Goal: Transaction & Acquisition: Purchase product/service

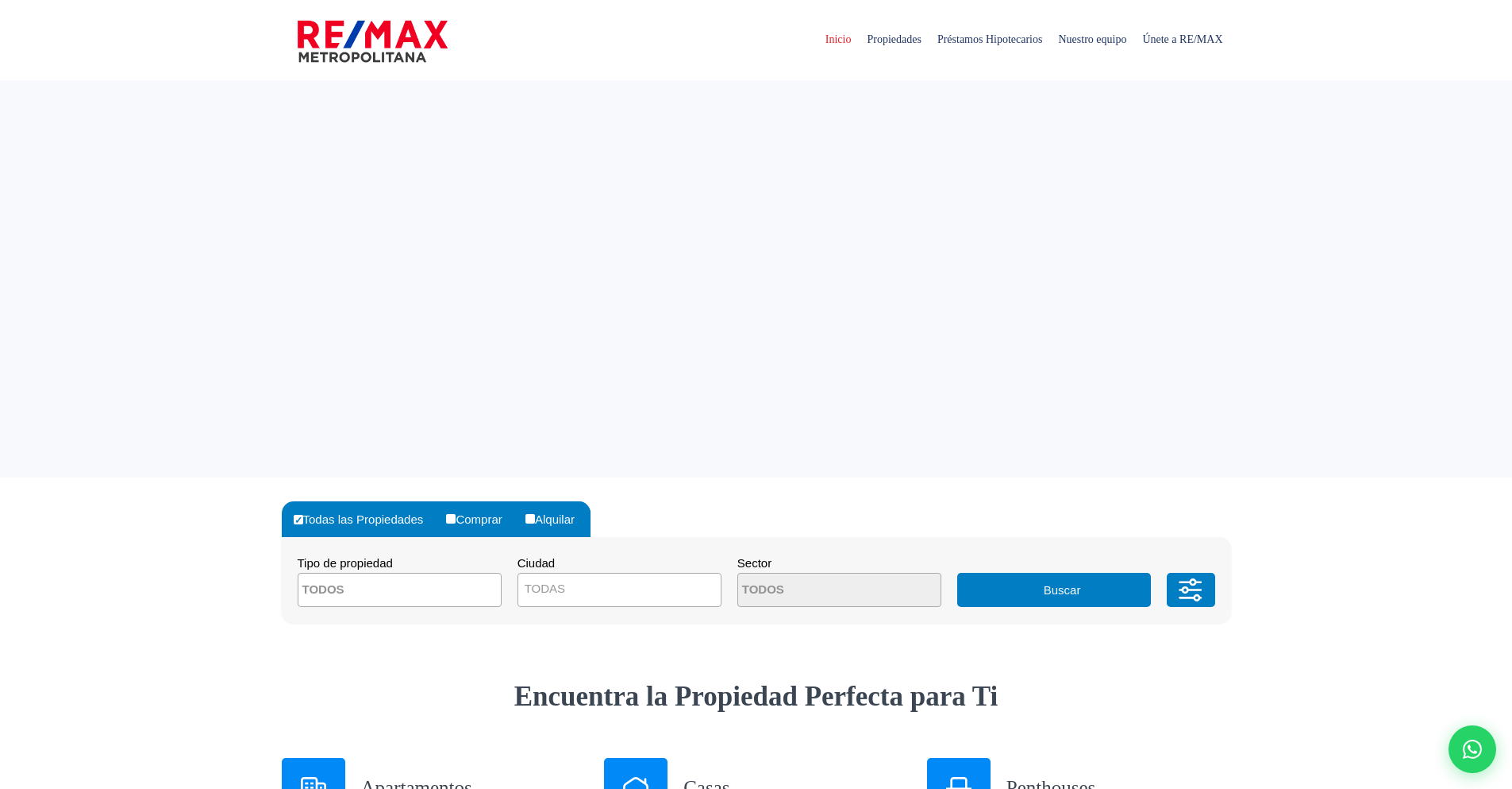
select select
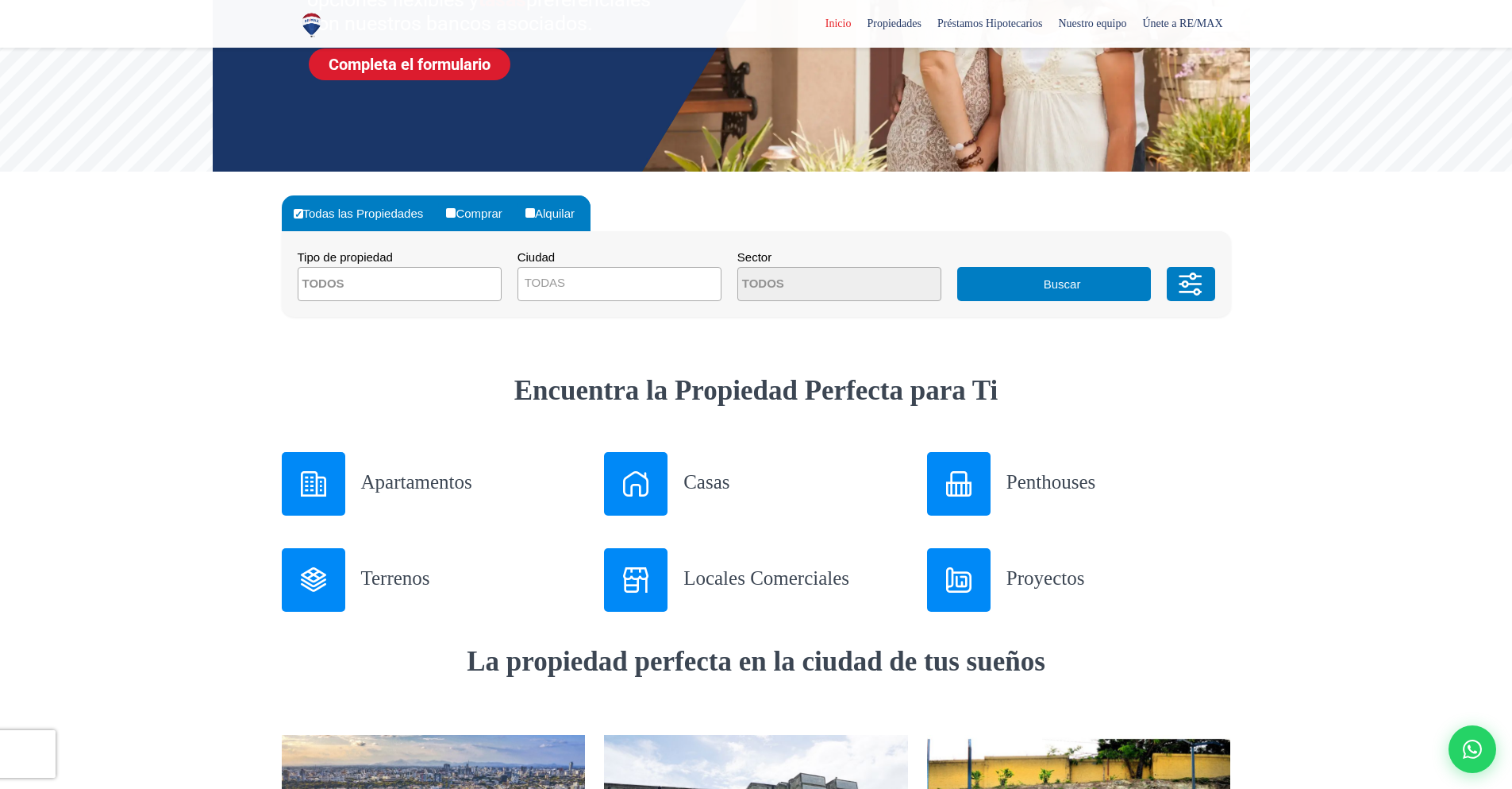
scroll to position [317, 0]
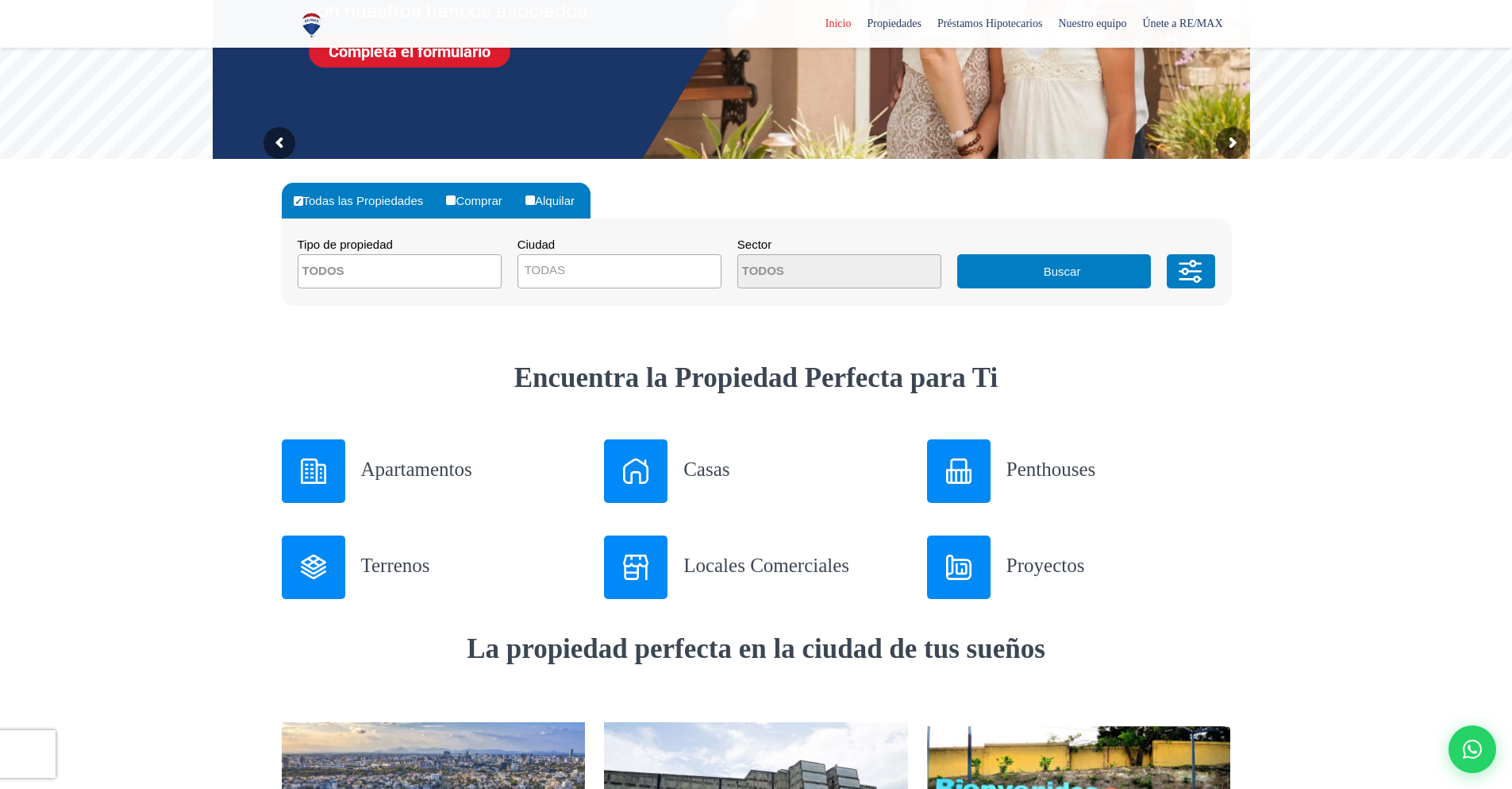
click at [406, 558] on h3 "Terrenos" at bounding box center [473, 565] width 225 height 28
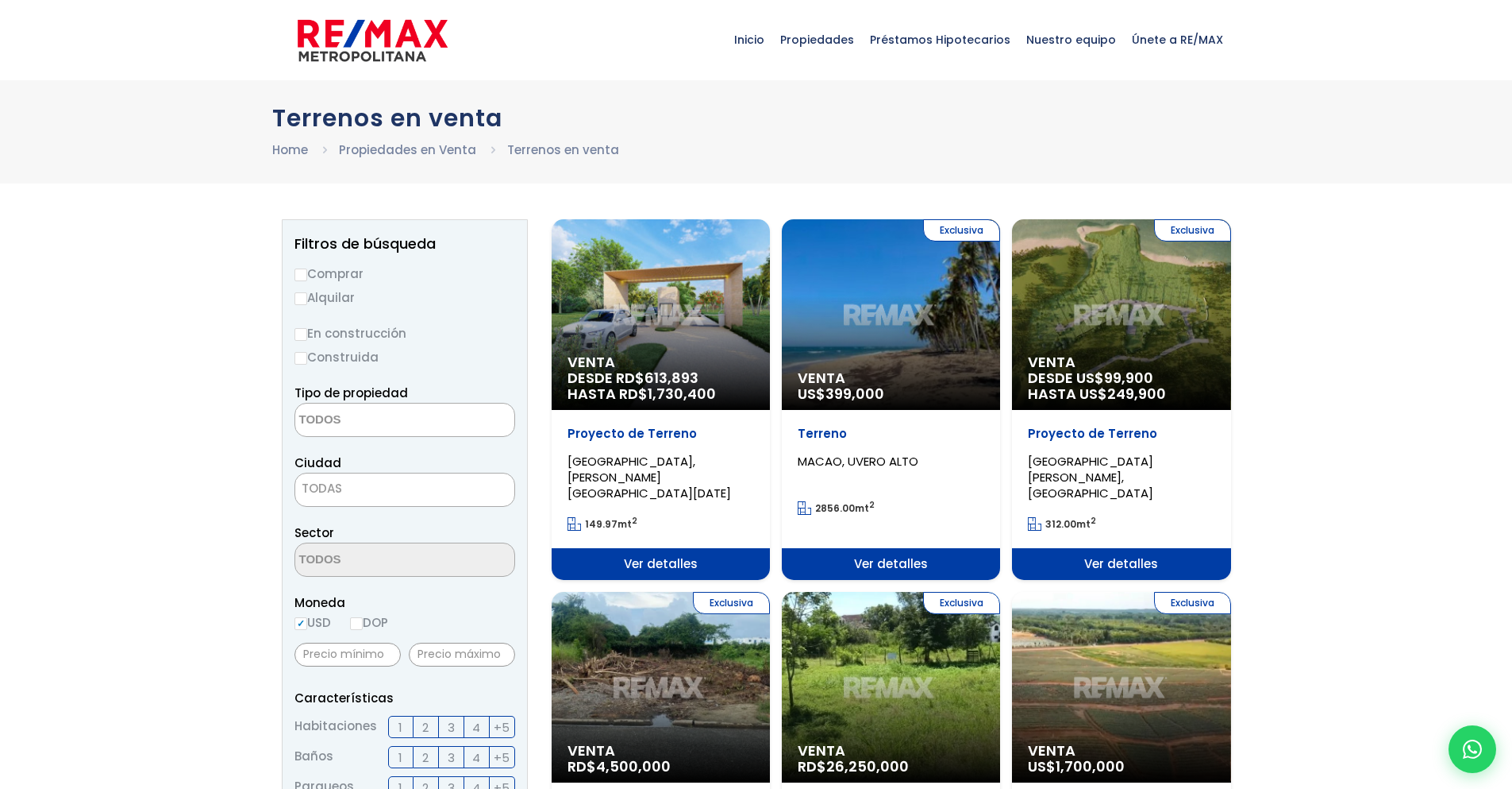
select select
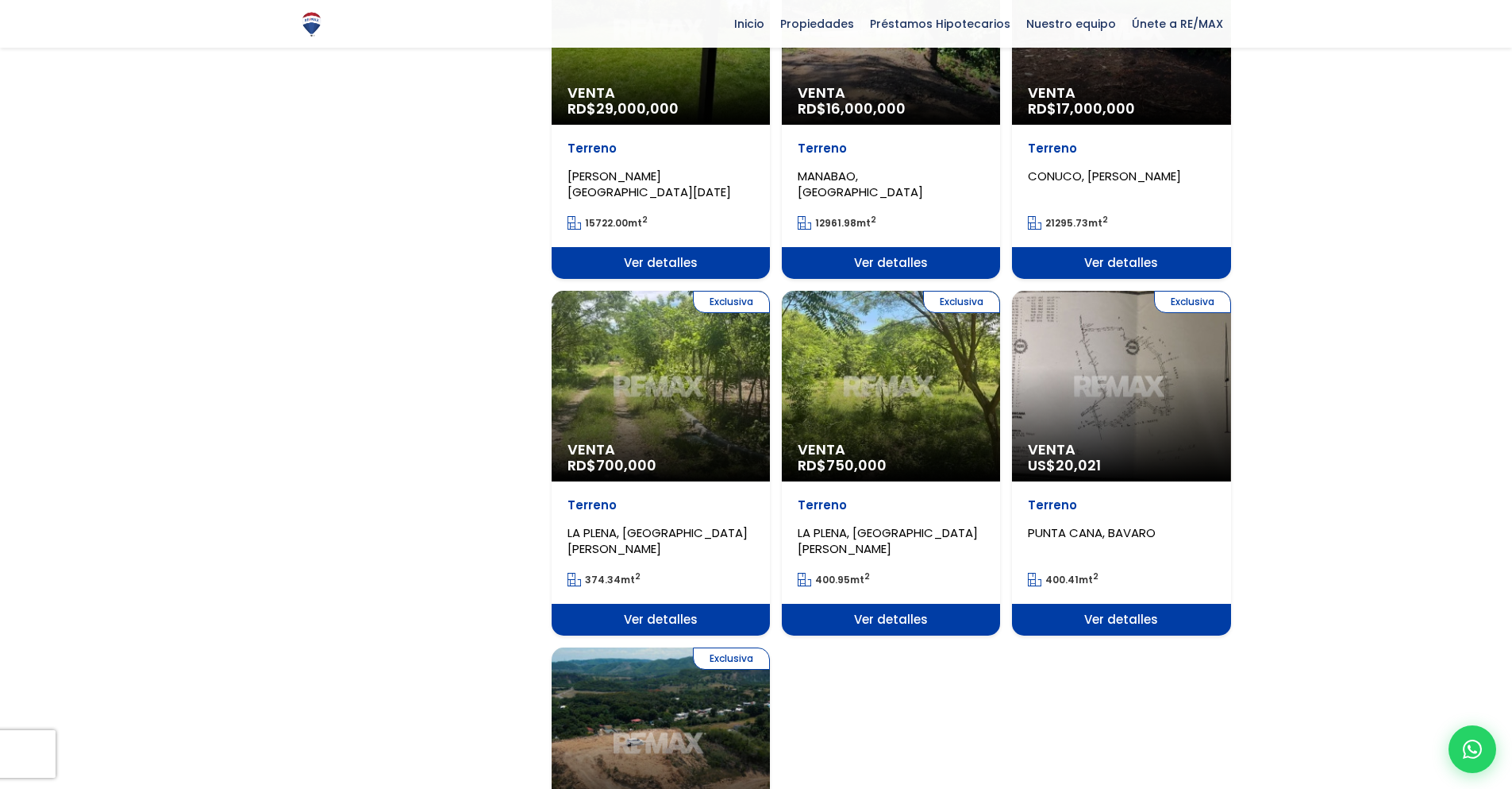
scroll to position [1429, 0]
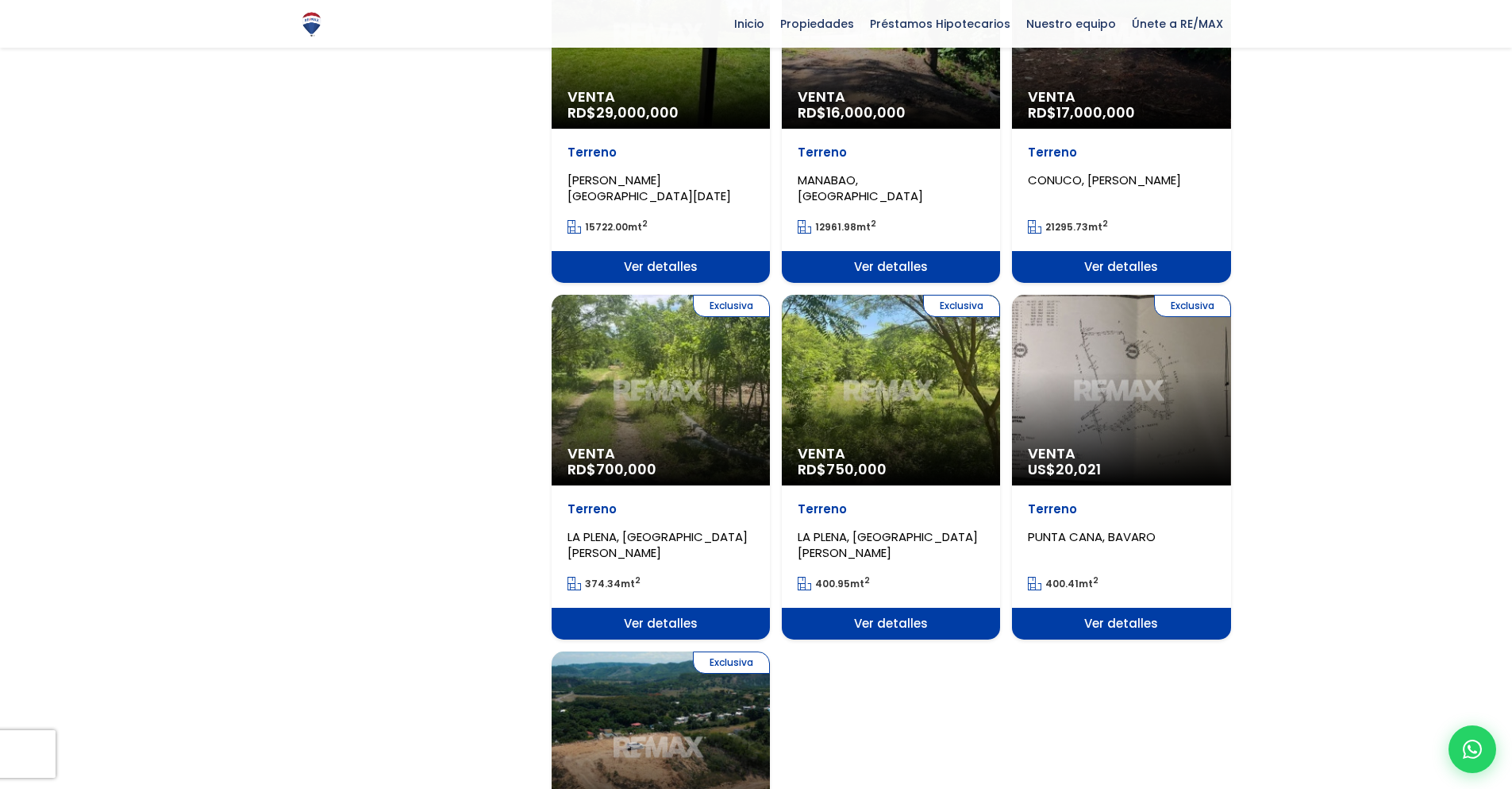
click at [1103, 608] on span "Ver detalles" at bounding box center [1121, 624] width 219 height 32
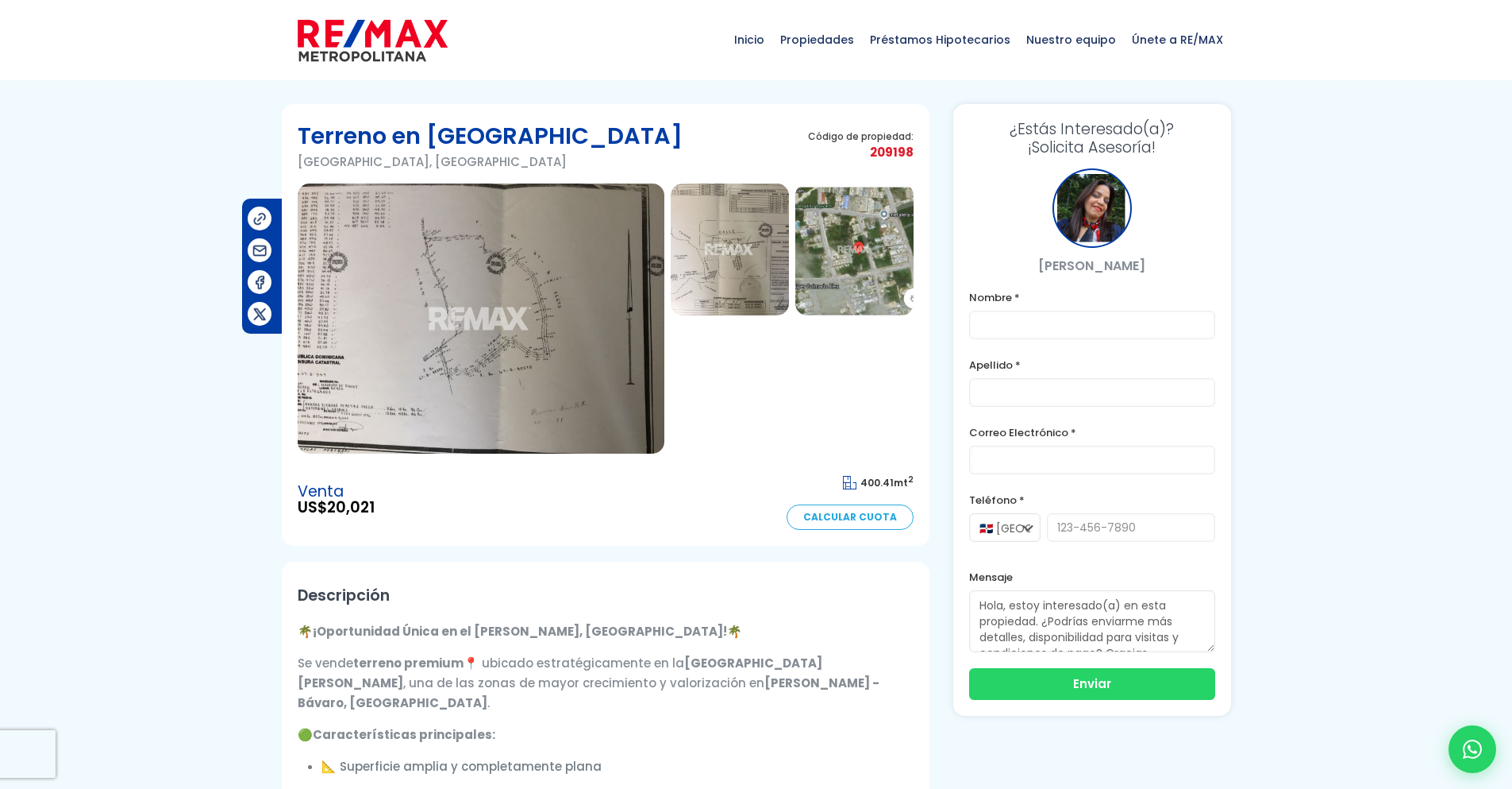
click at [509, 278] on img at bounding box center [480, 319] width 366 height 270
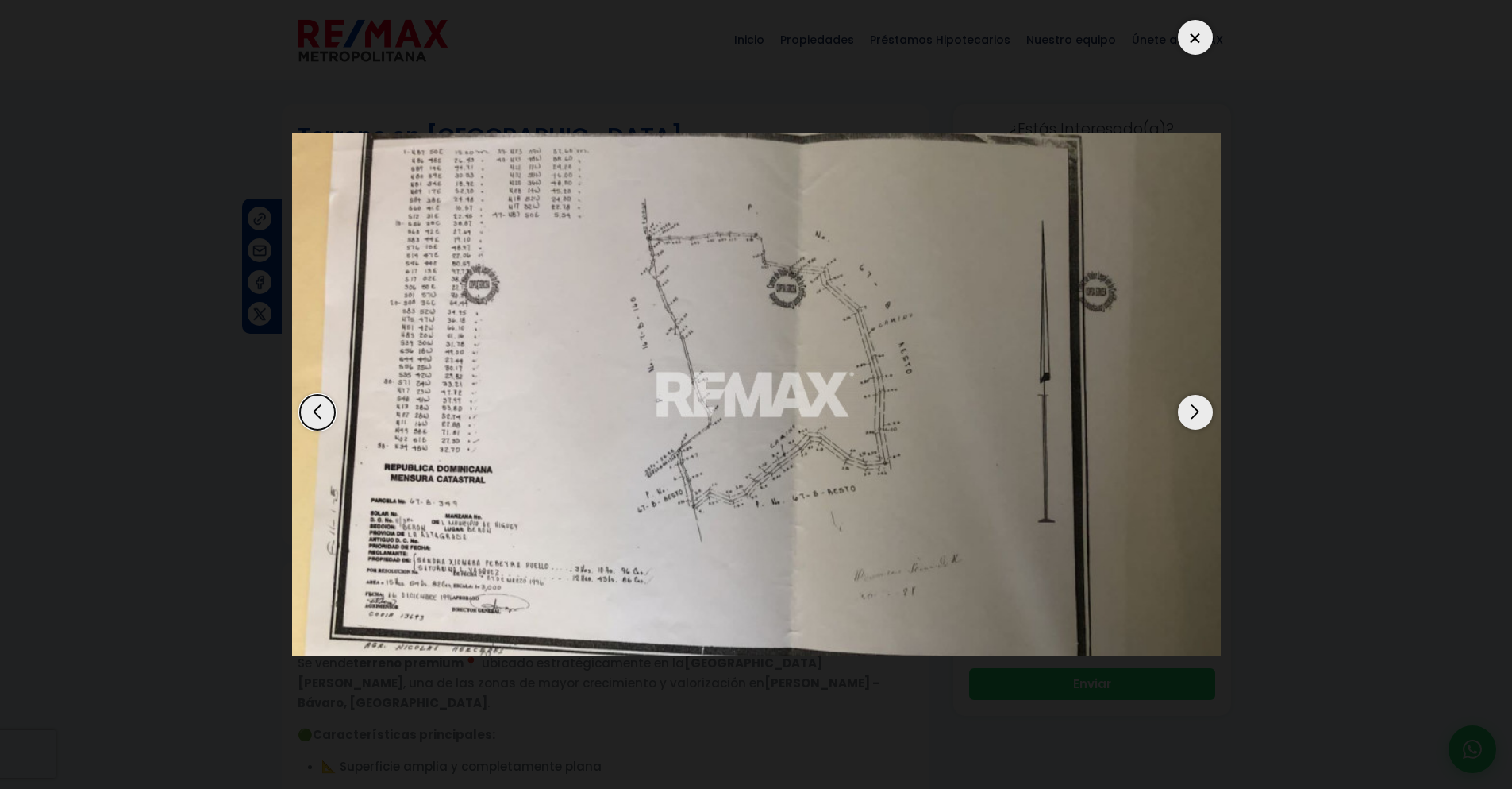
click at [1199, 39] on div at bounding box center [1196, 37] width 35 height 35
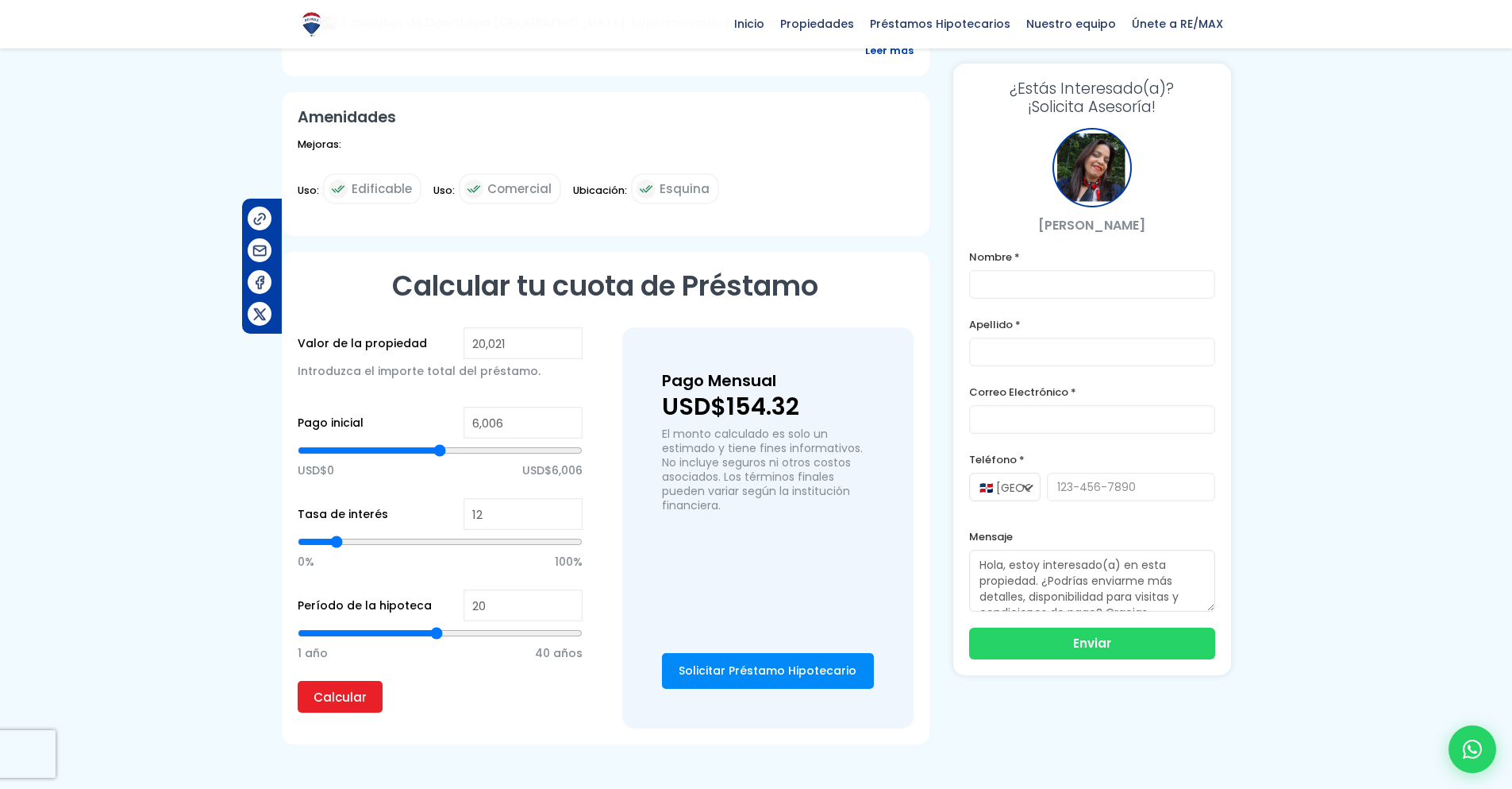
scroll to position [873, 0]
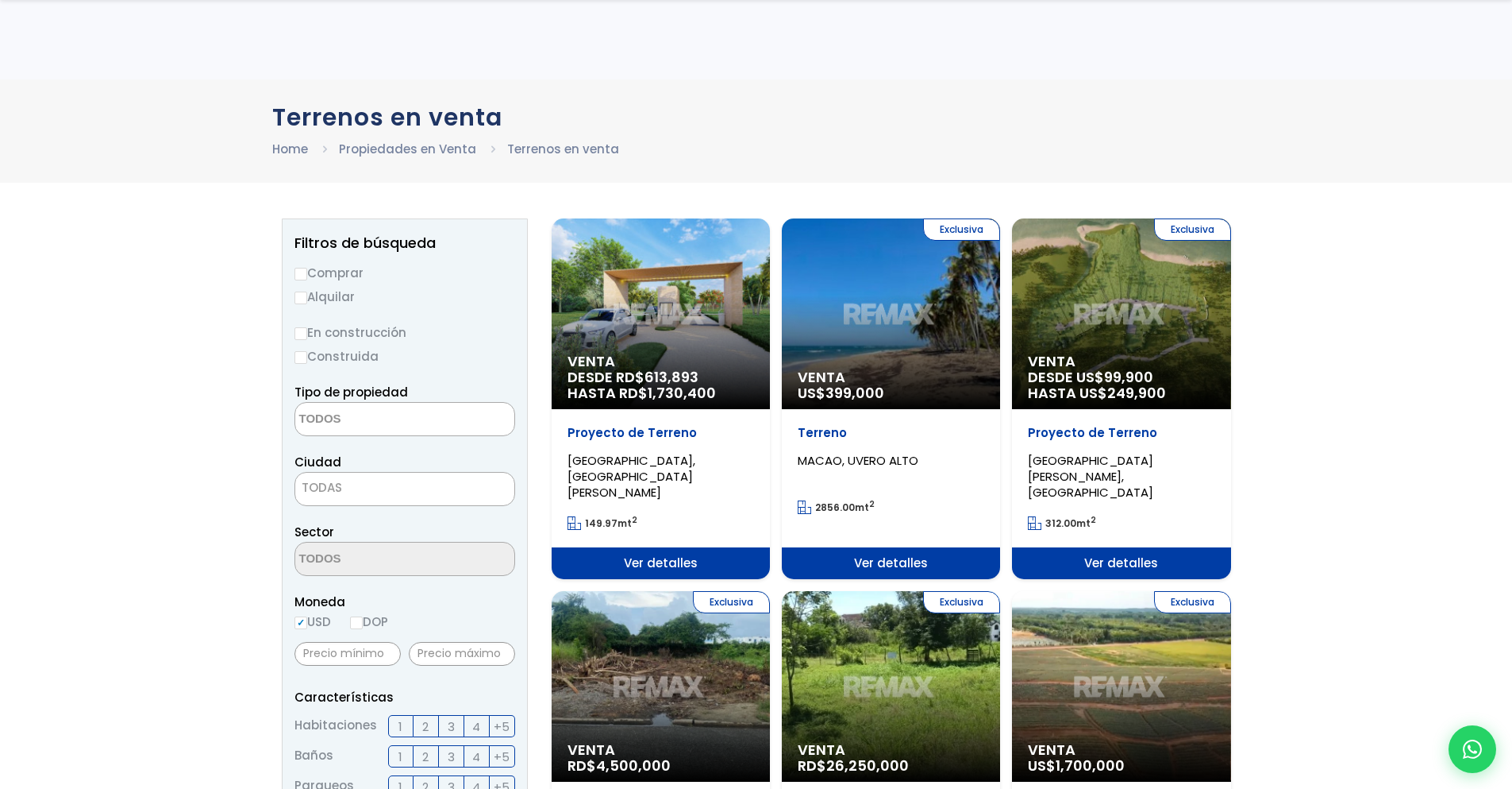
select select
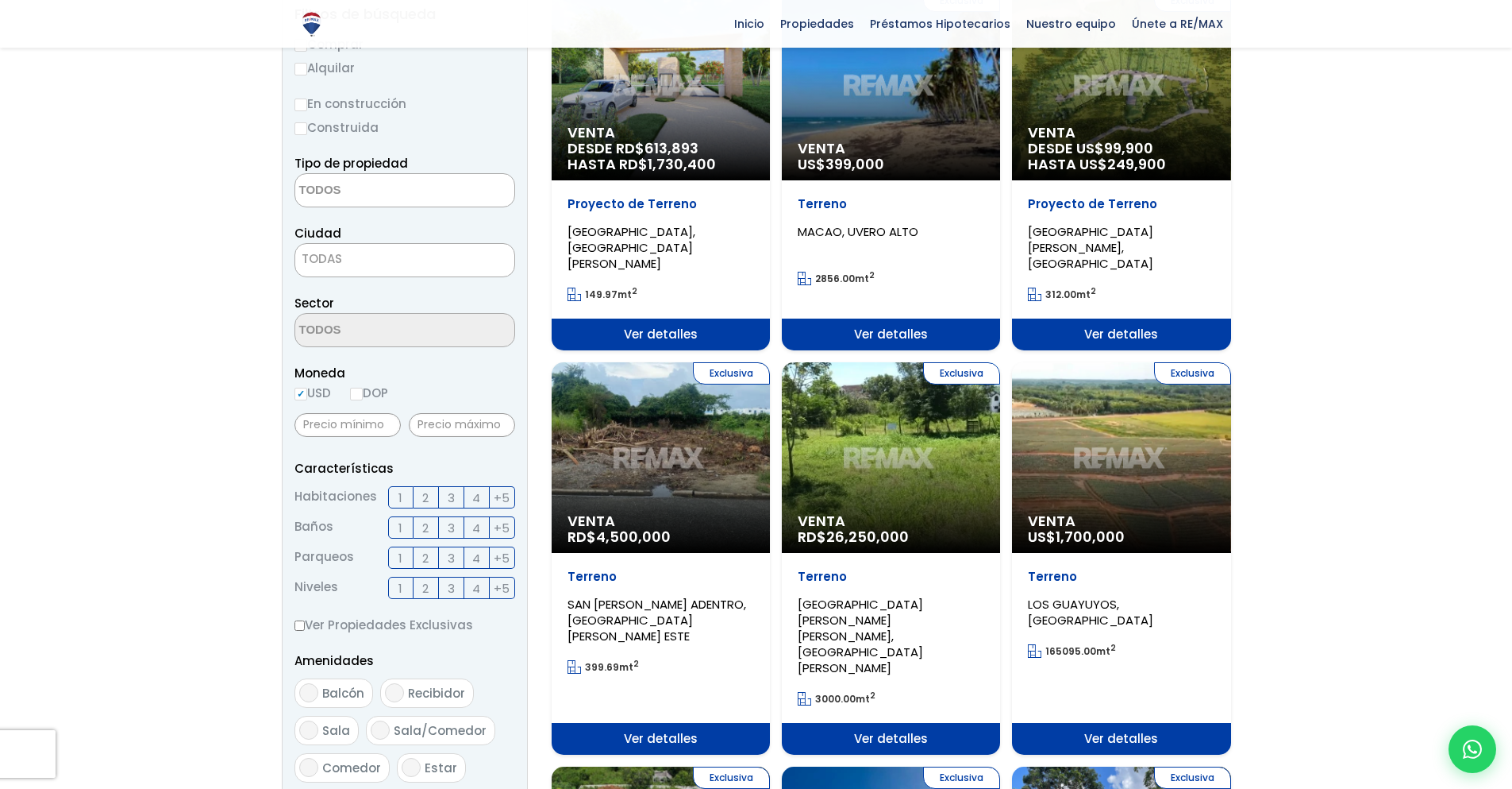
scroll to position [239, 0]
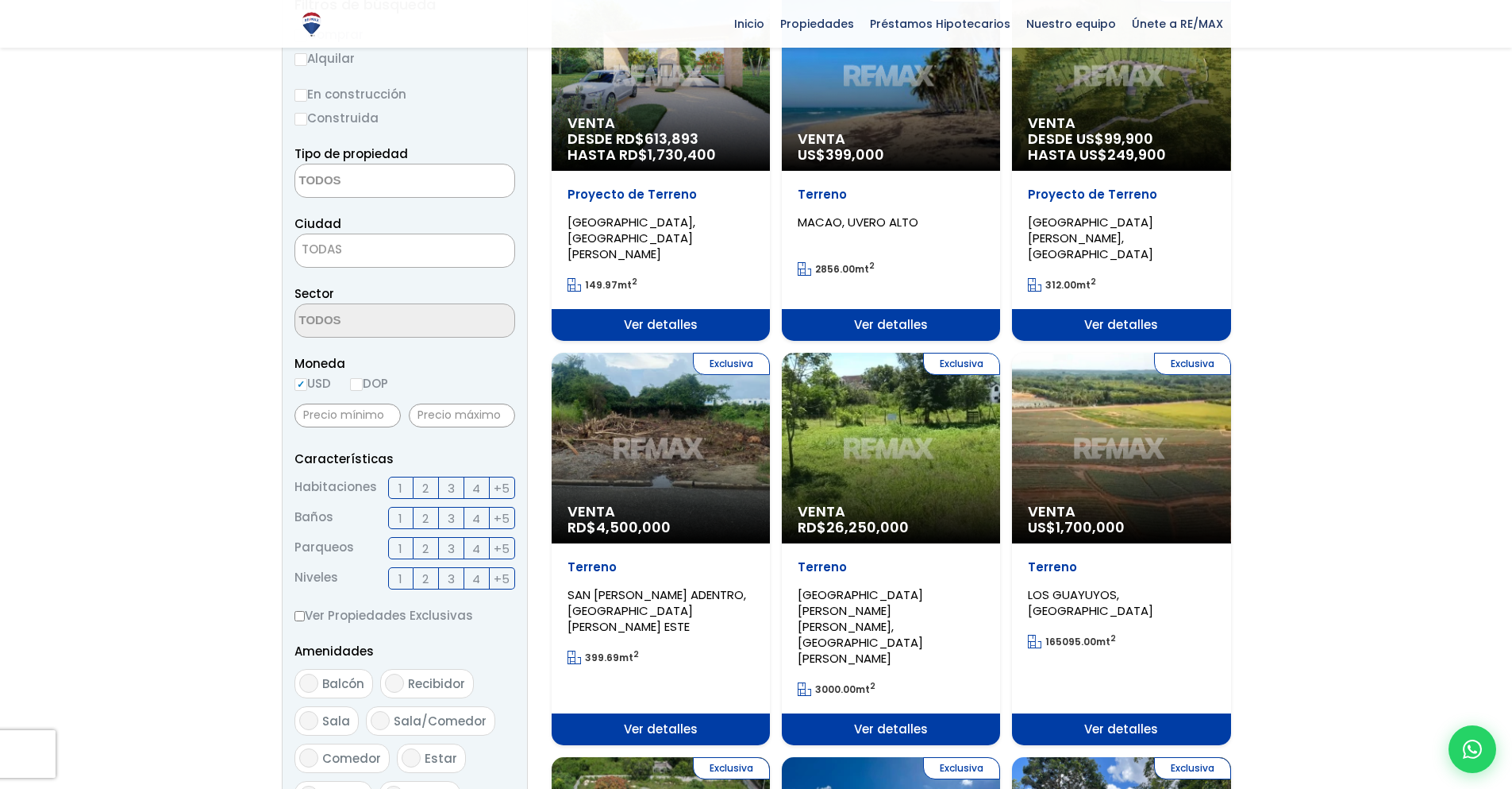
click at [710, 401] on div "Exclusiva Venta RD$ 4,500,000" at bounding box center [661, 448] width 219 height 191
click at [654, 713] on span "Ver detalles" at bounding box center [661, 729] width 219 height 32
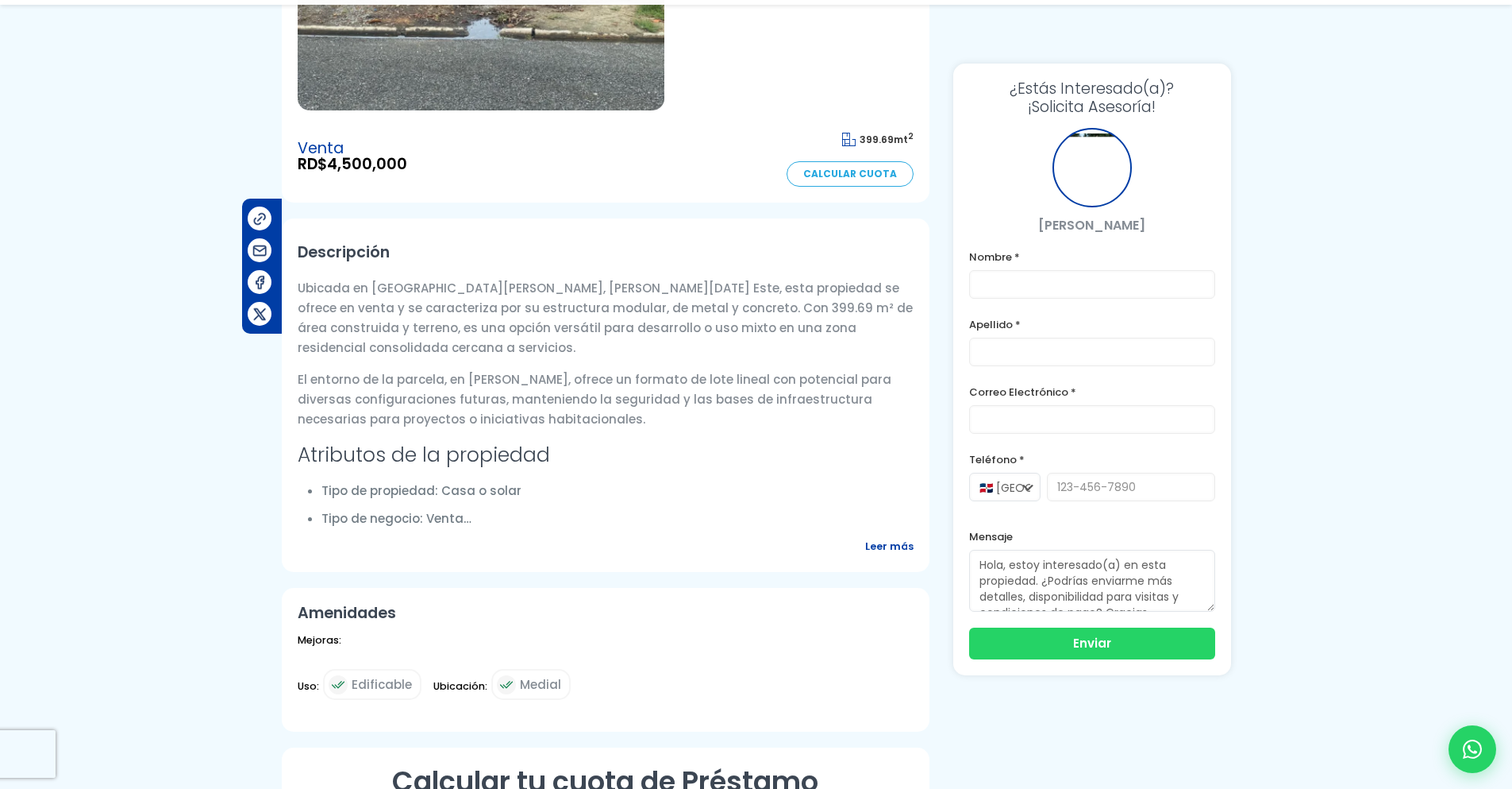
scroll to position [397, 0]
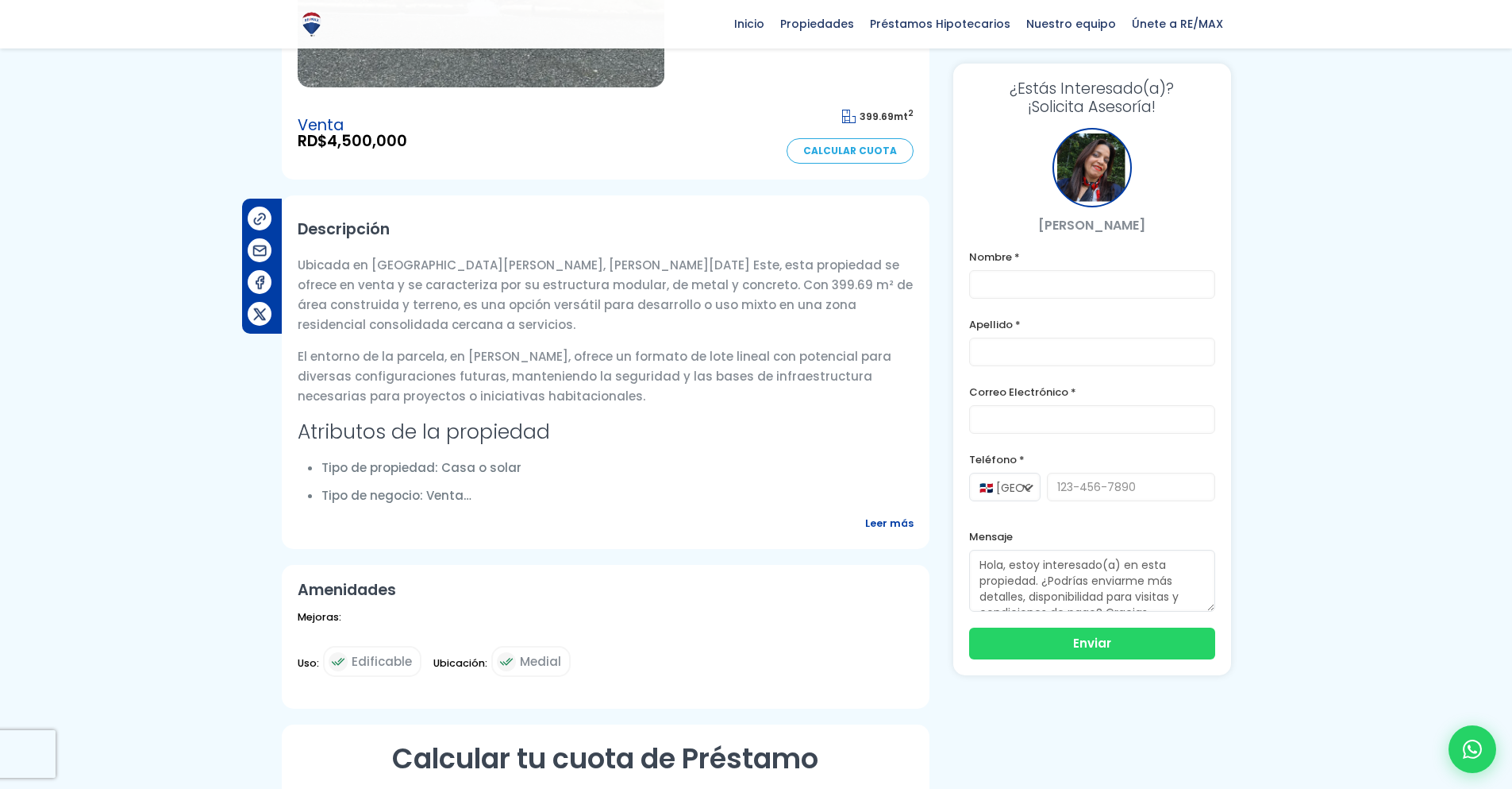
click at [879, 513] on span "Leer más" at bounding box center [889, 523] width 48 height 20
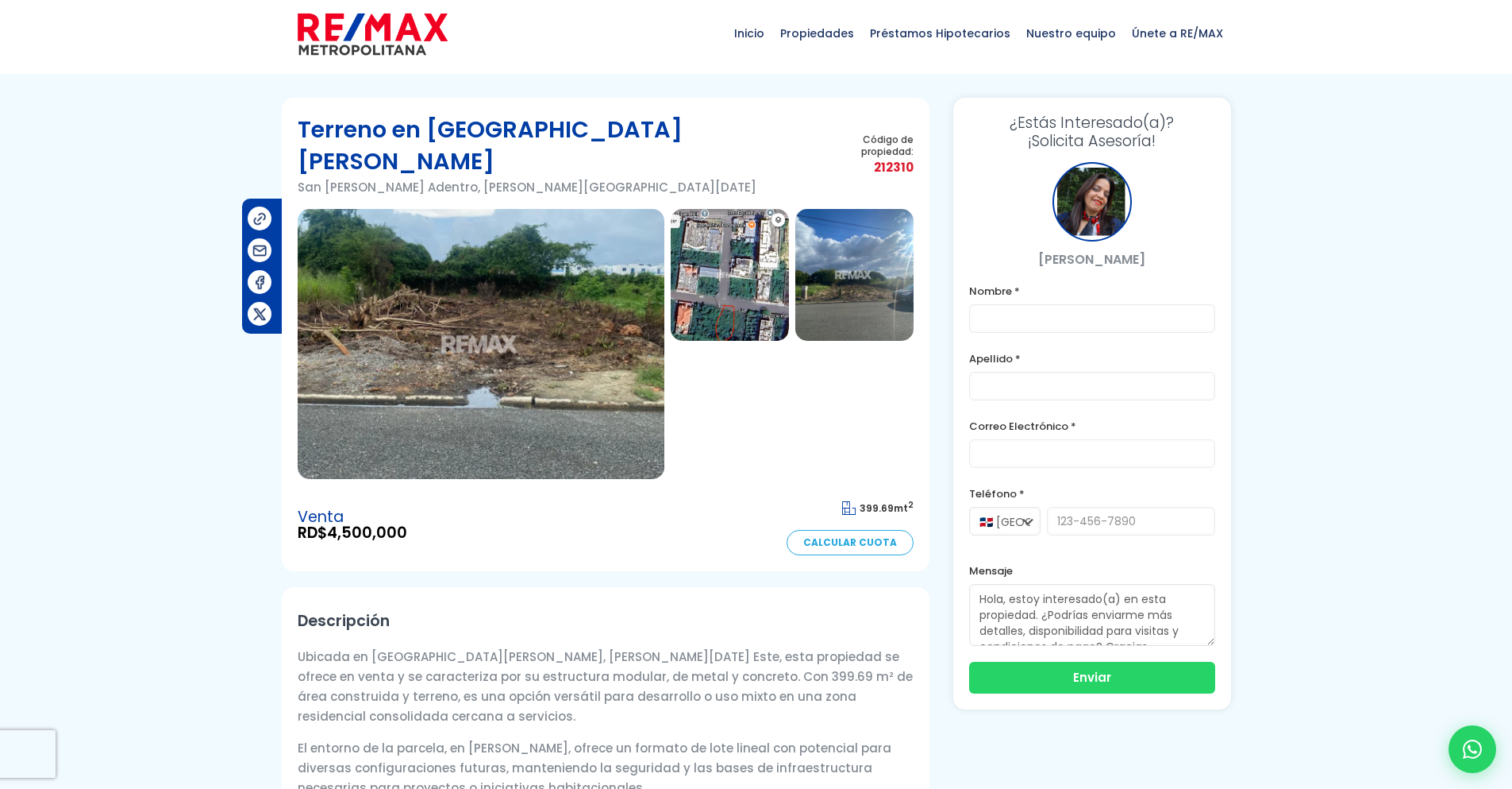
scroll to position [0, 0]
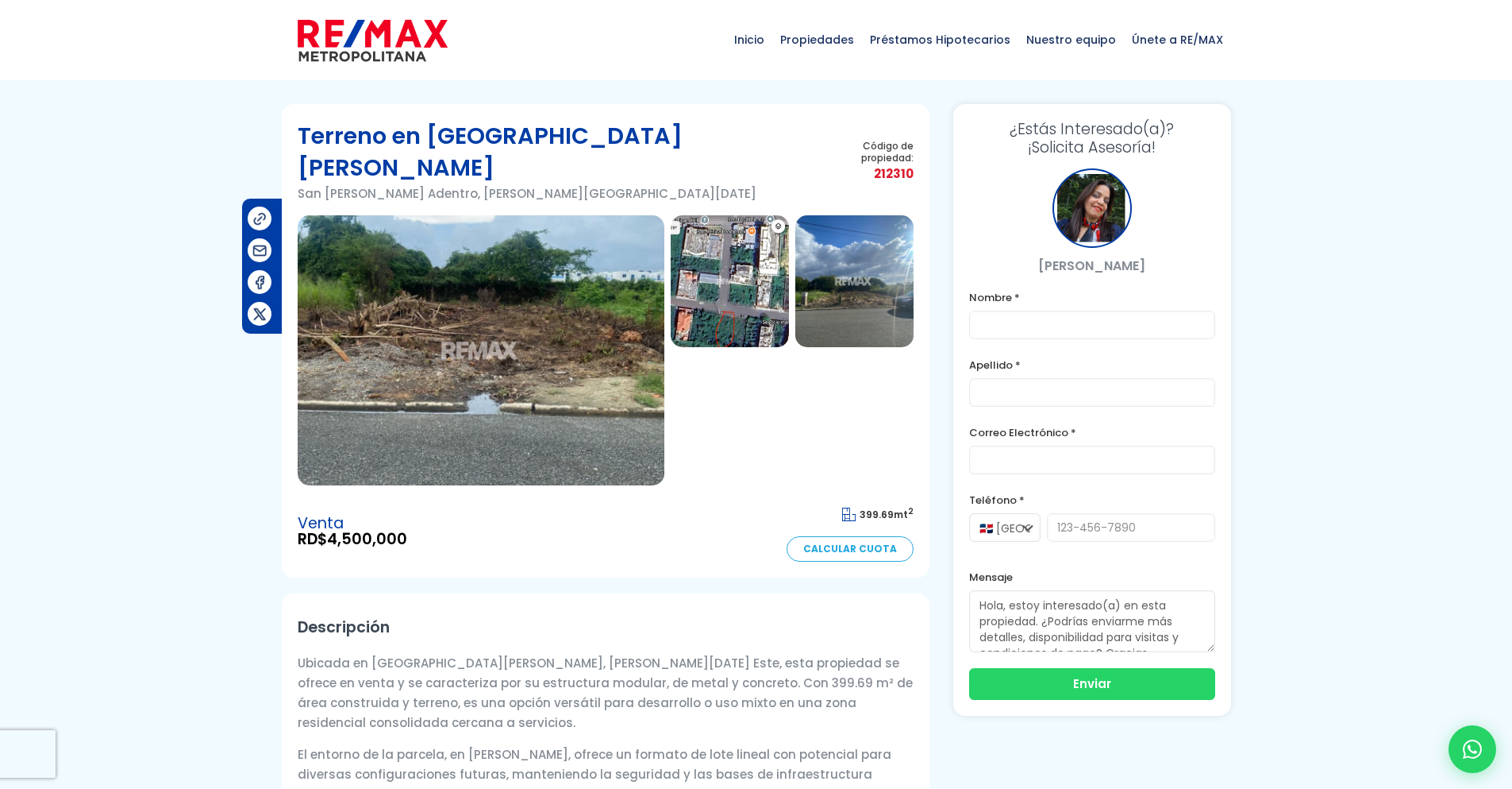
click at [576, 272] on img at bounding box center [480, 351] width 366 height 270
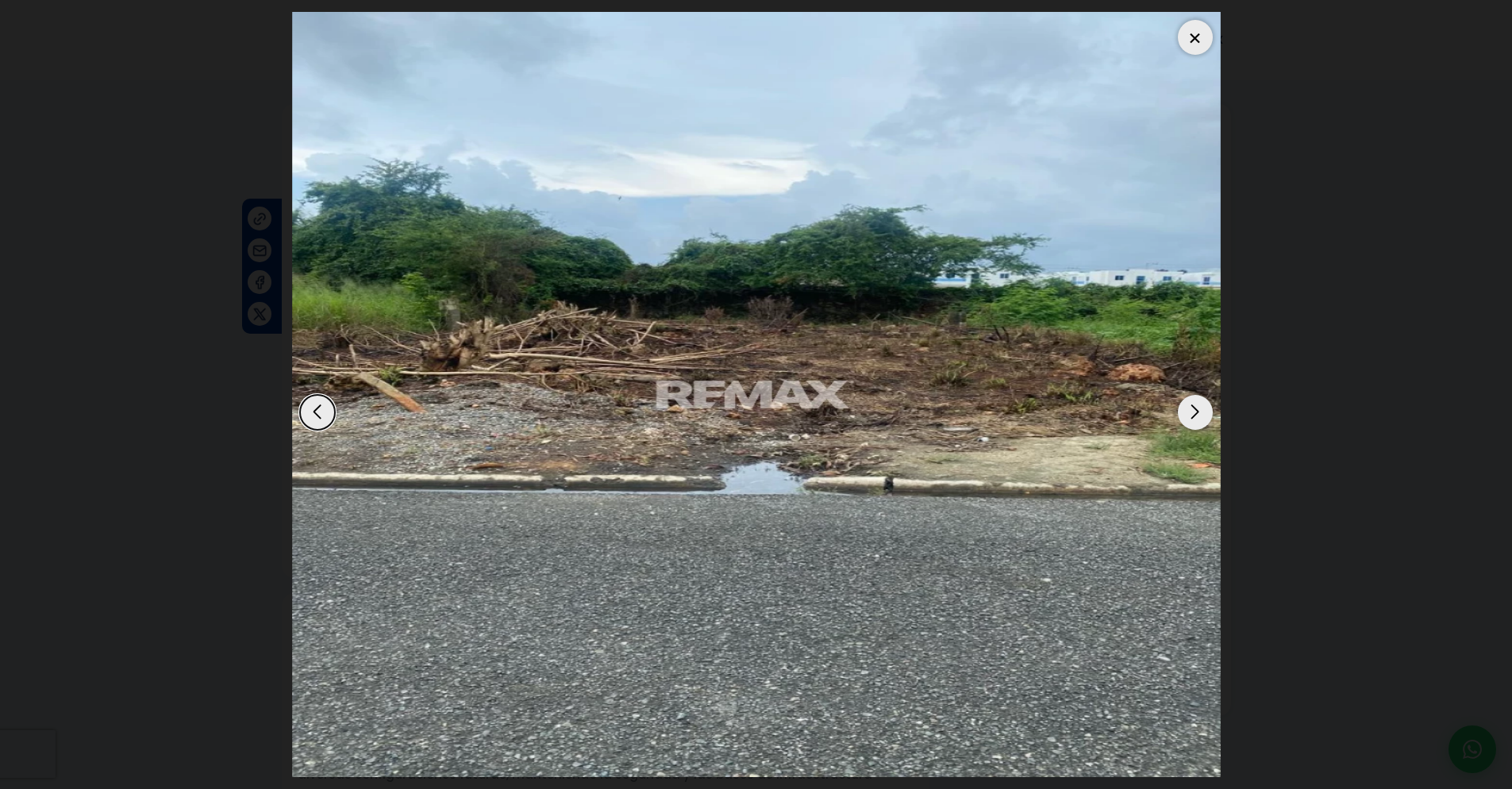
click at [1182, 400] on div "Next slide" at bounding box center [1196, 412] width 35 height 35
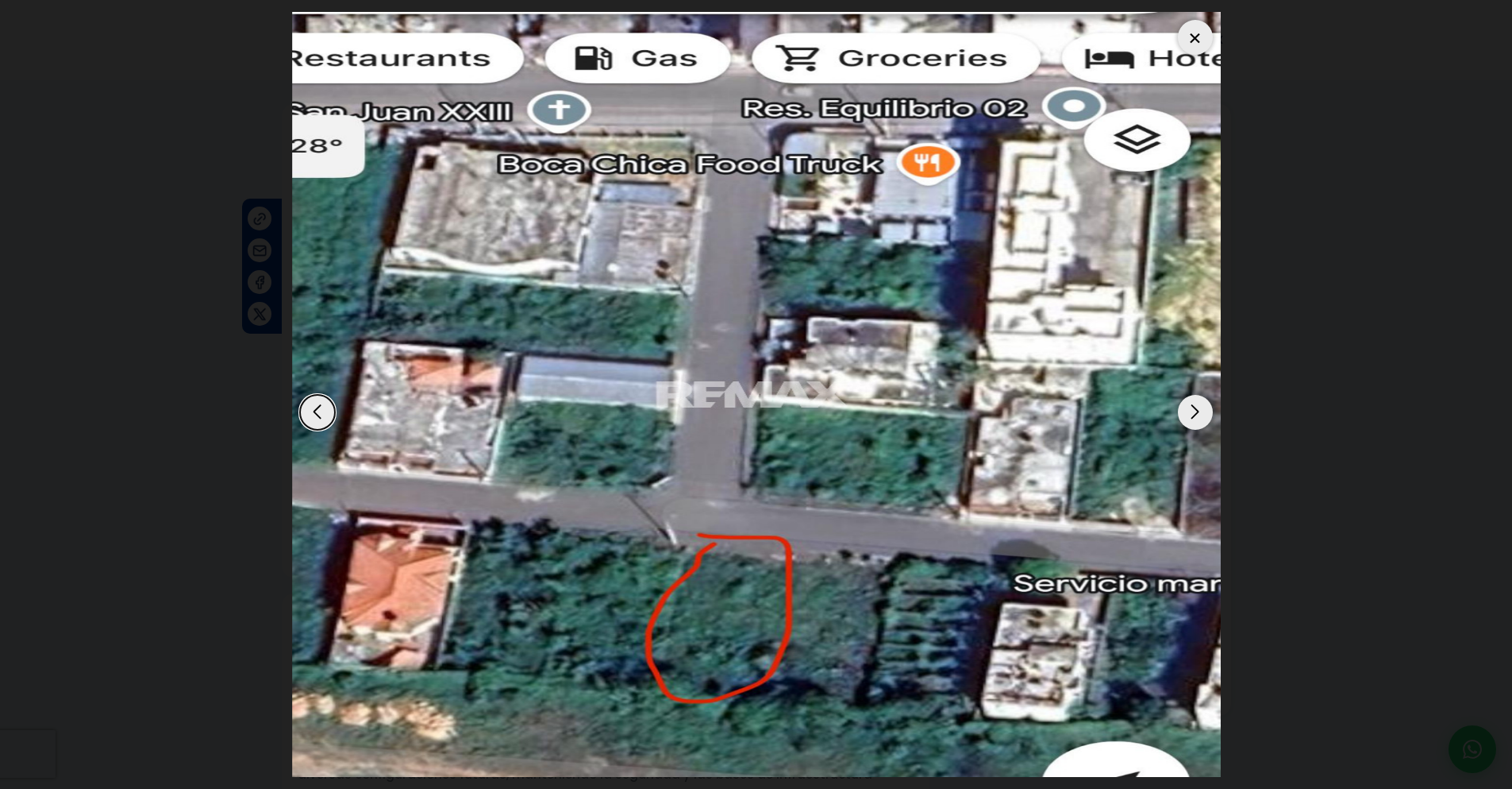
click at [1182, 400] on div "Next slide" at bounding box center [1196, 412] width 35 height 35
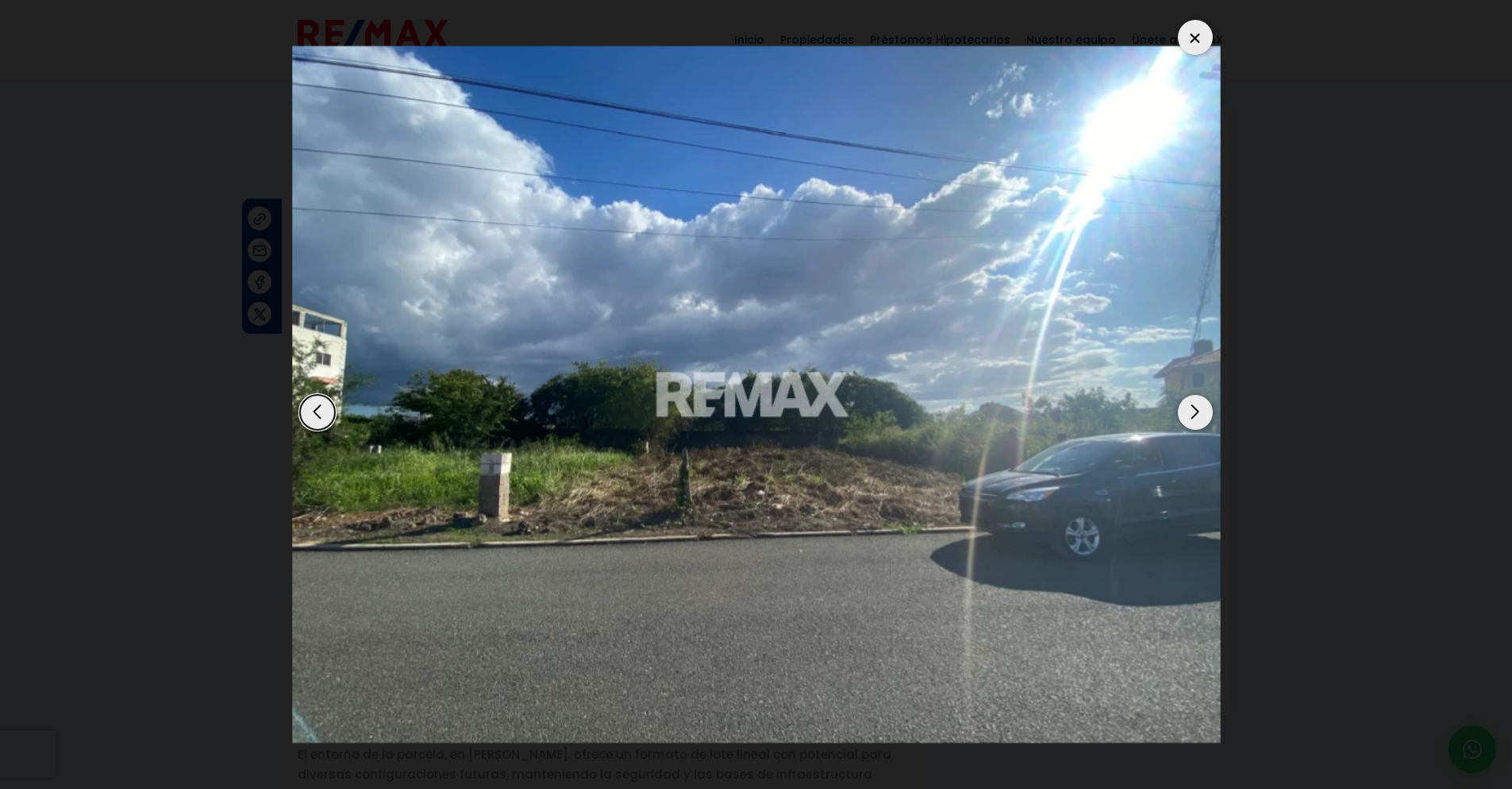
click at [1182, 400] on div "Next slide" at bounding box center [1196, 412] width 35 height 35
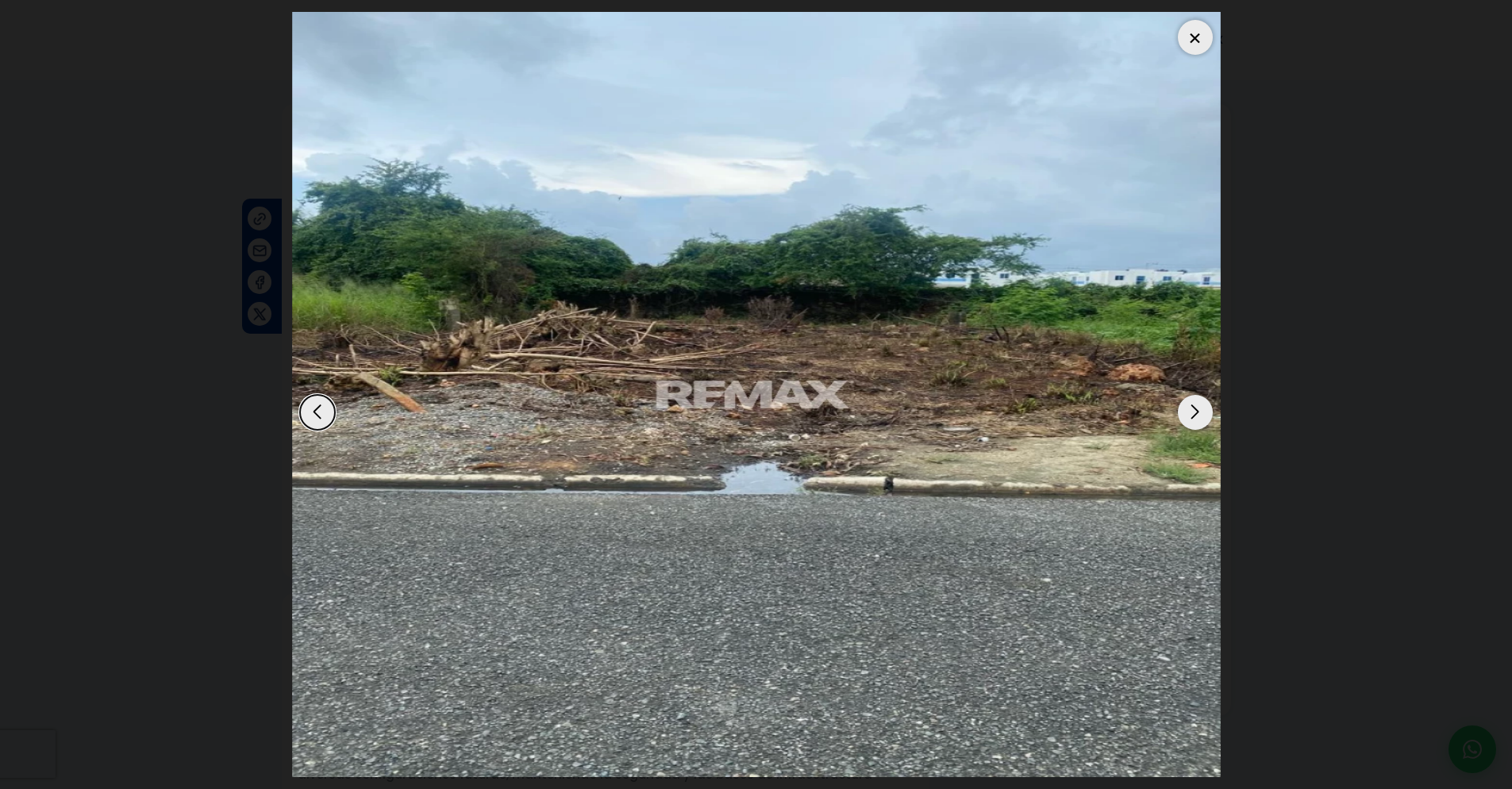
click at [1182, 400] on div "Next slide" at bounding box center [1196, 412] width 35 height 35
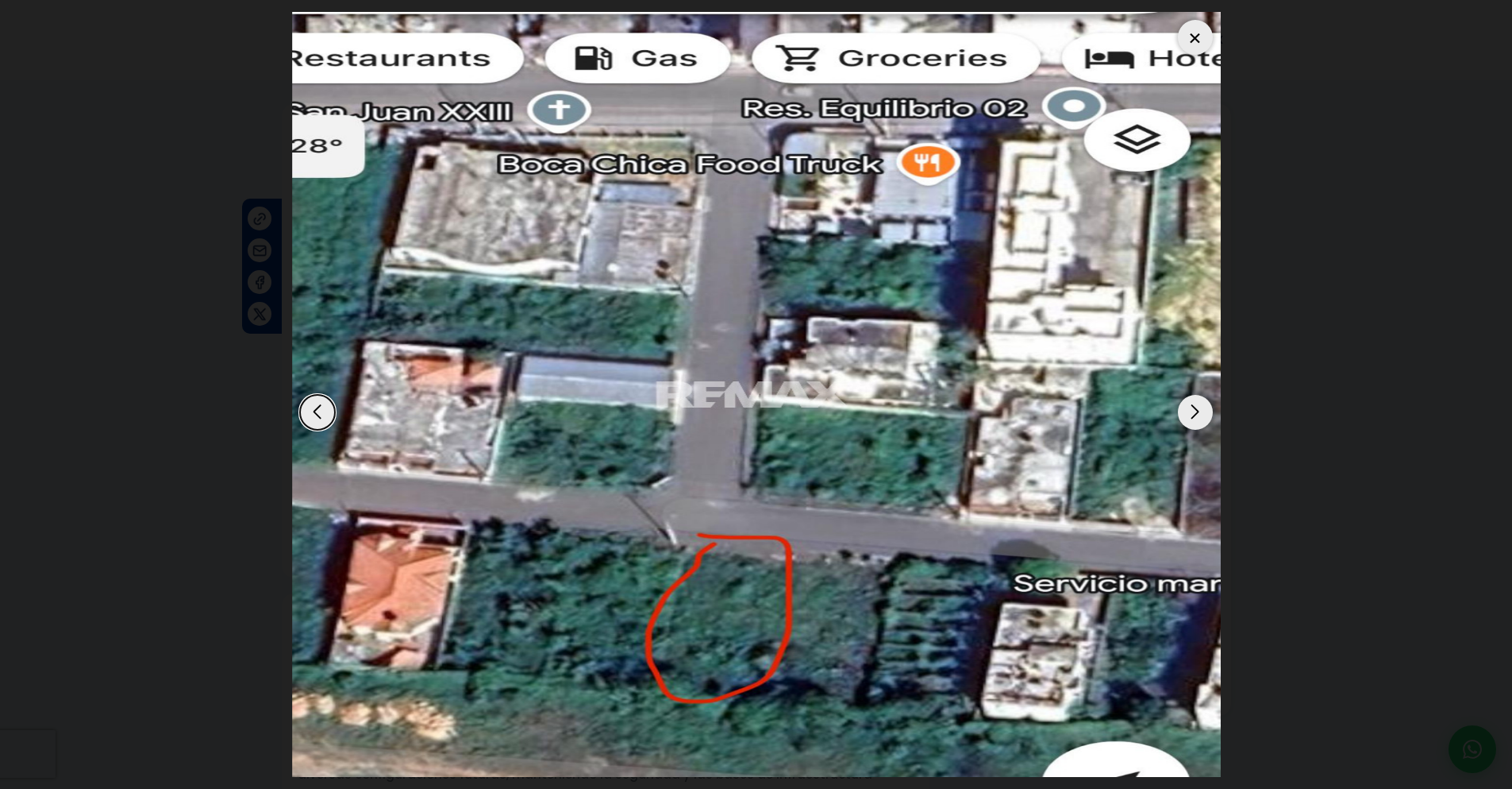
click at [1182, 400] on div "Next slide" at bounding box center [1196, 412] width 35 height 35
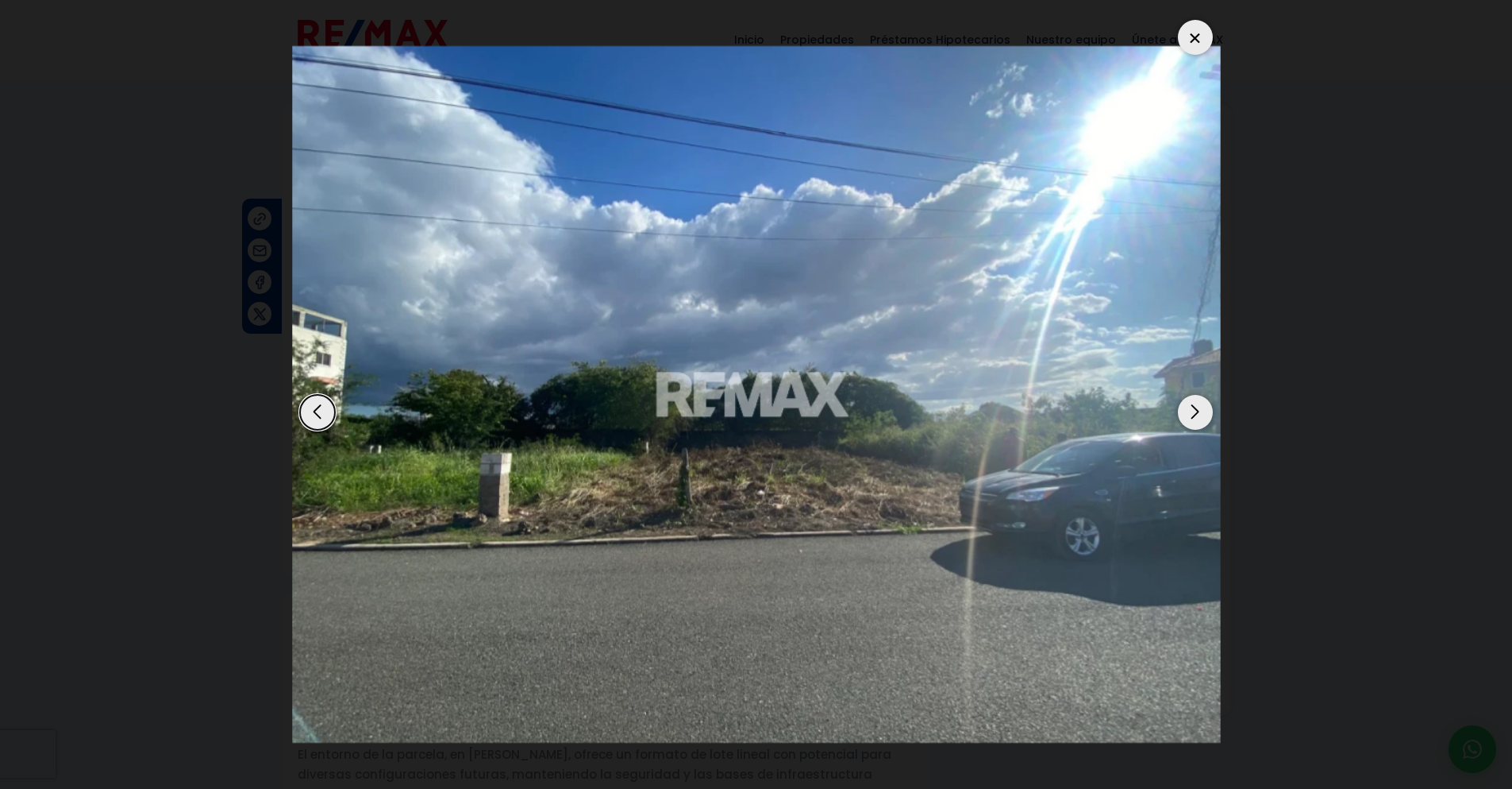
click at [1182, 400] on div "Next slide" at bounding box center [1196, 412] width 35 height 35
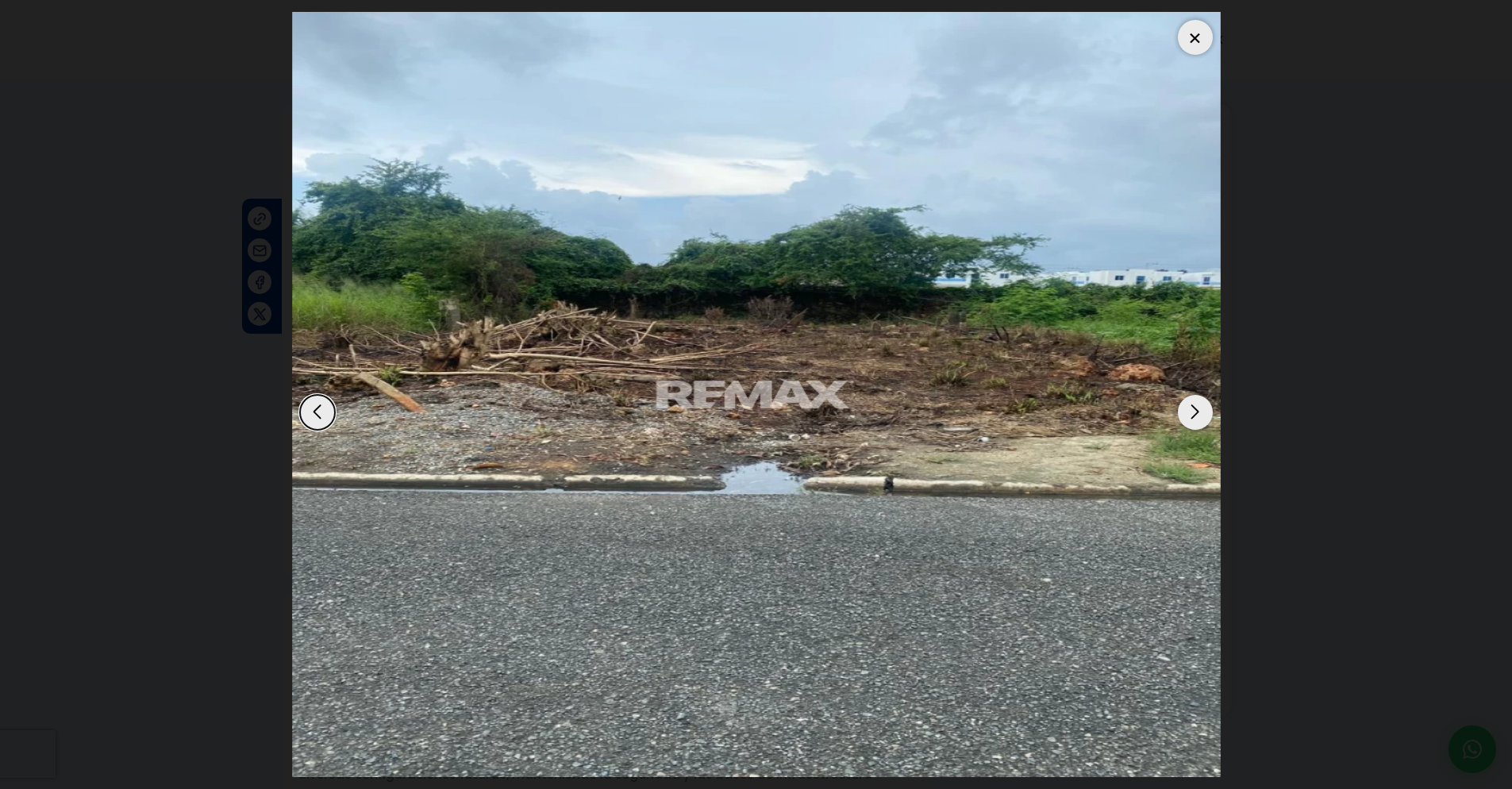
click at [1192, 36] on div at bounding box center [1196, 37] width 35 height 35
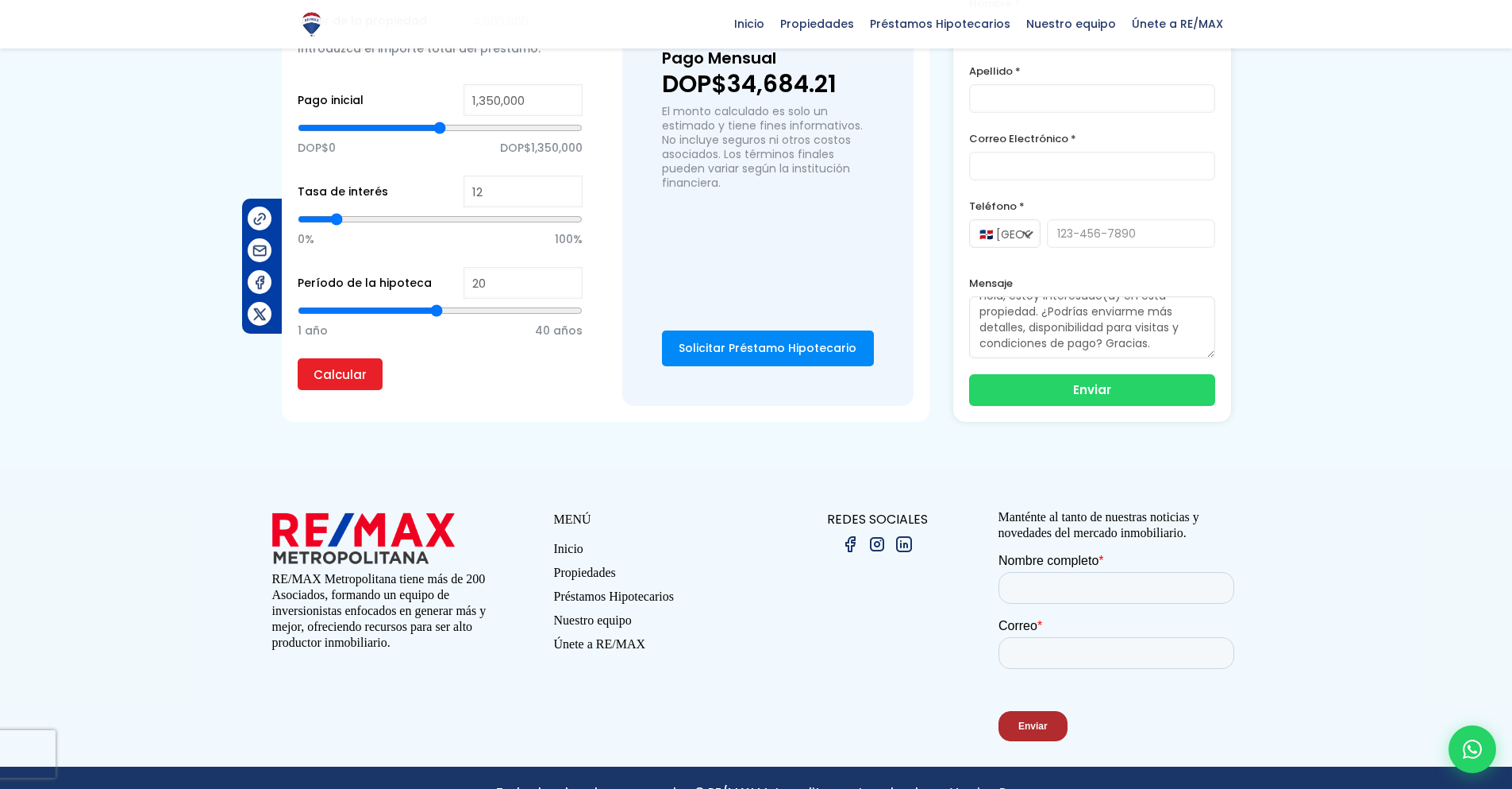
scroll to position [1309, 0]
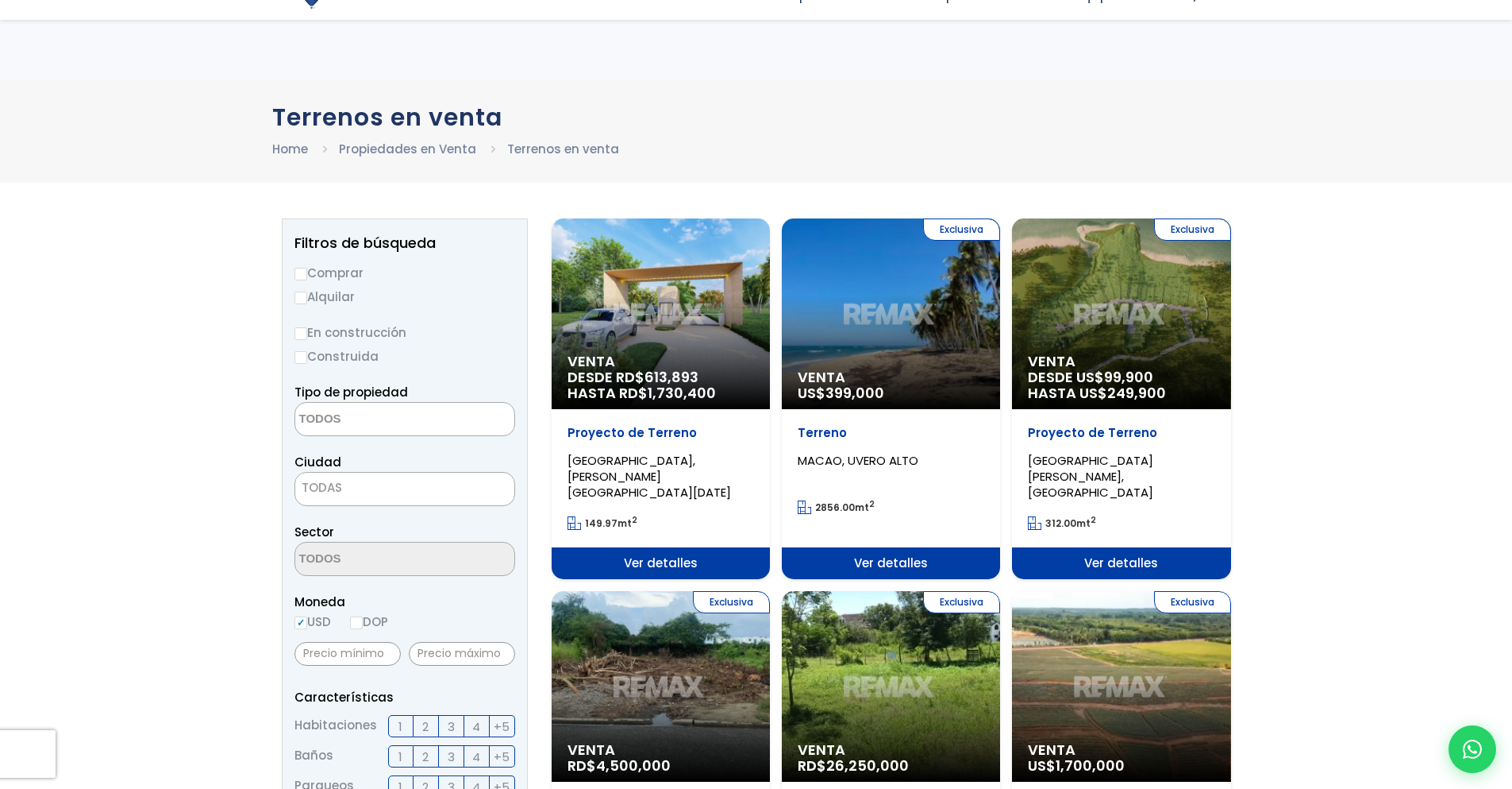
select select
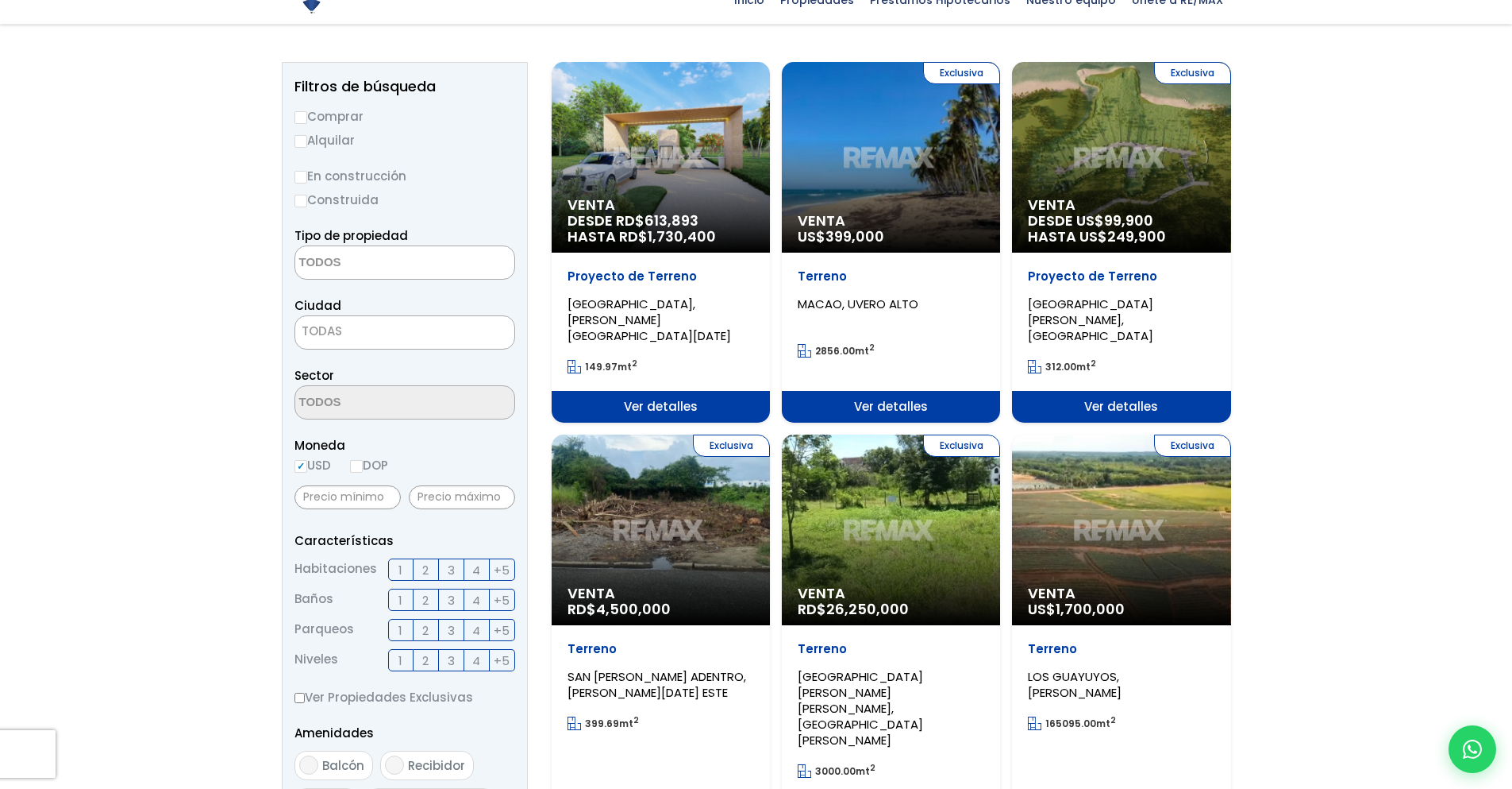
scroll to position [159, 0]
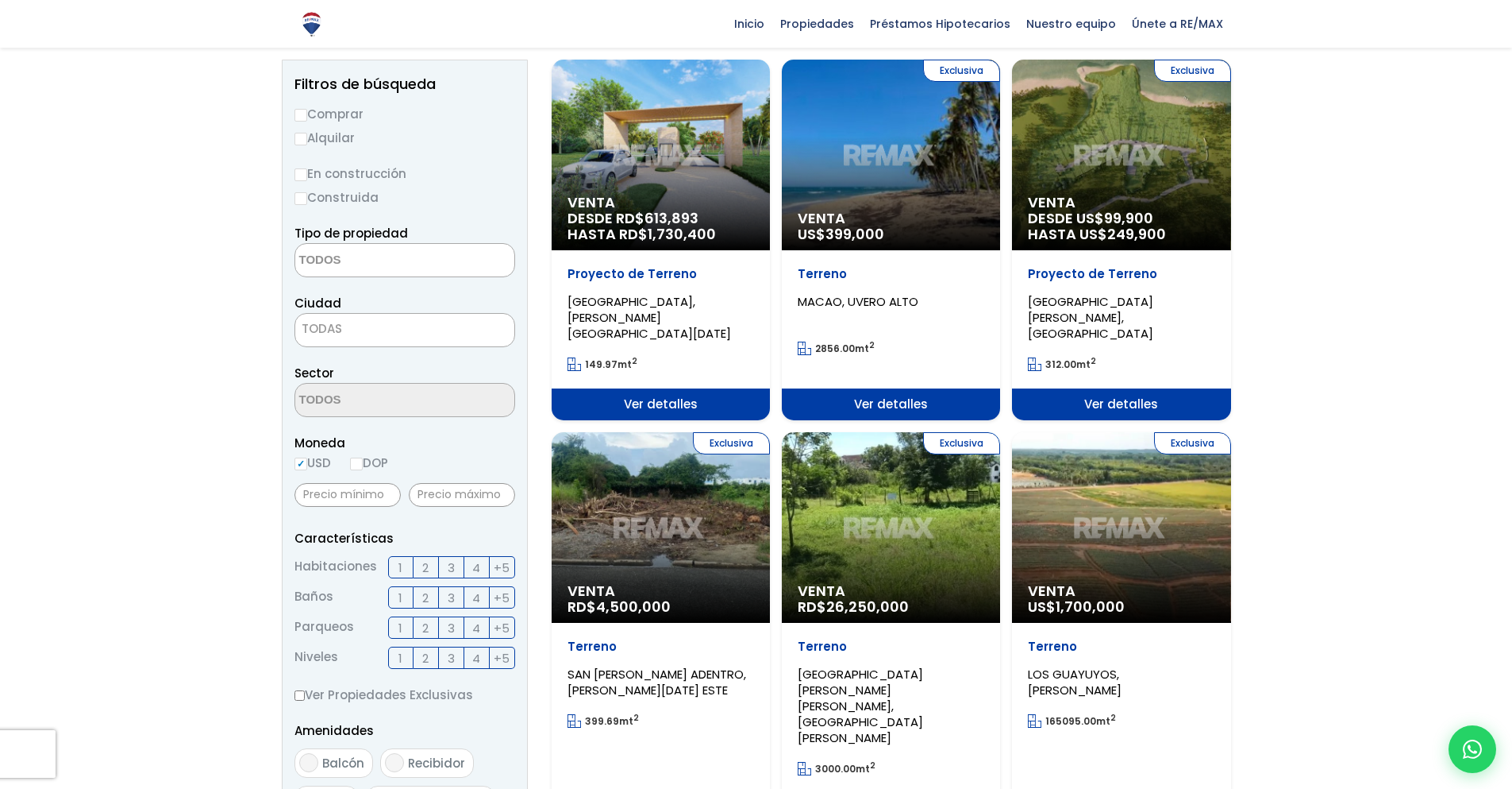
click at [351, 263] on textarea "Search" at bounding box center [372, 261] width 154 height 34
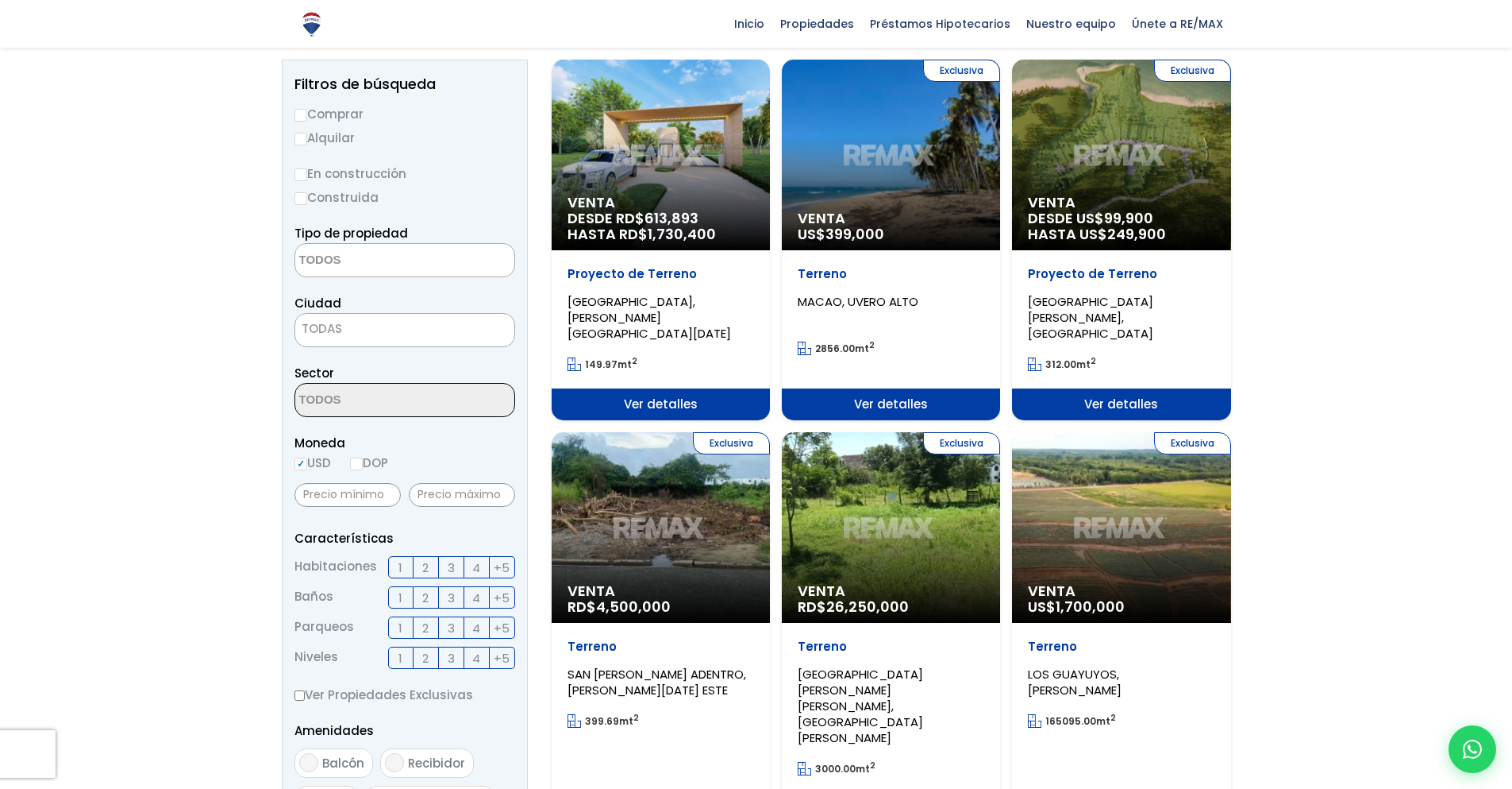
click at [349, 333] on span "TODAS" at bounding box center [405, 328] width 219 height 22
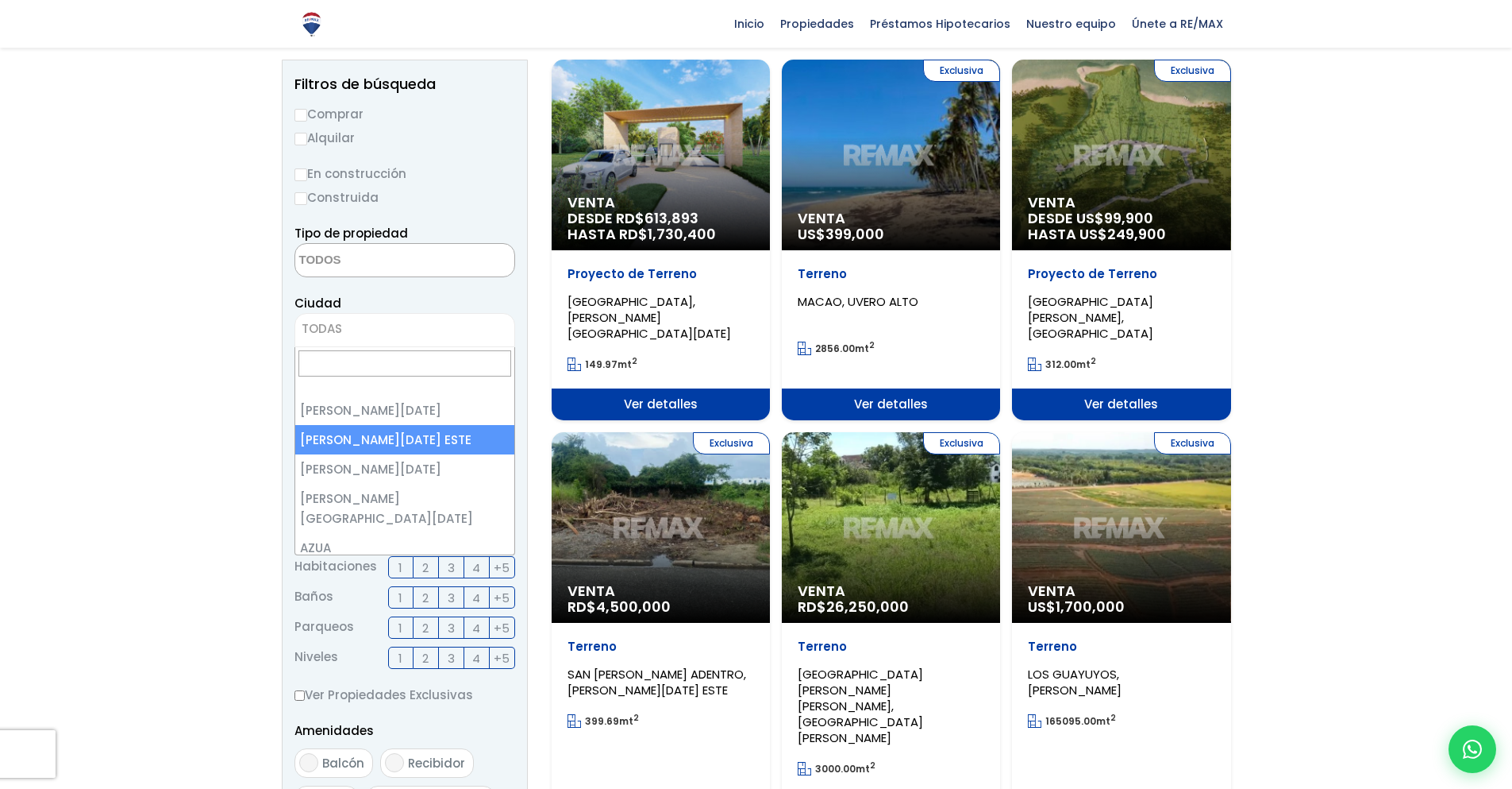
select select "148"
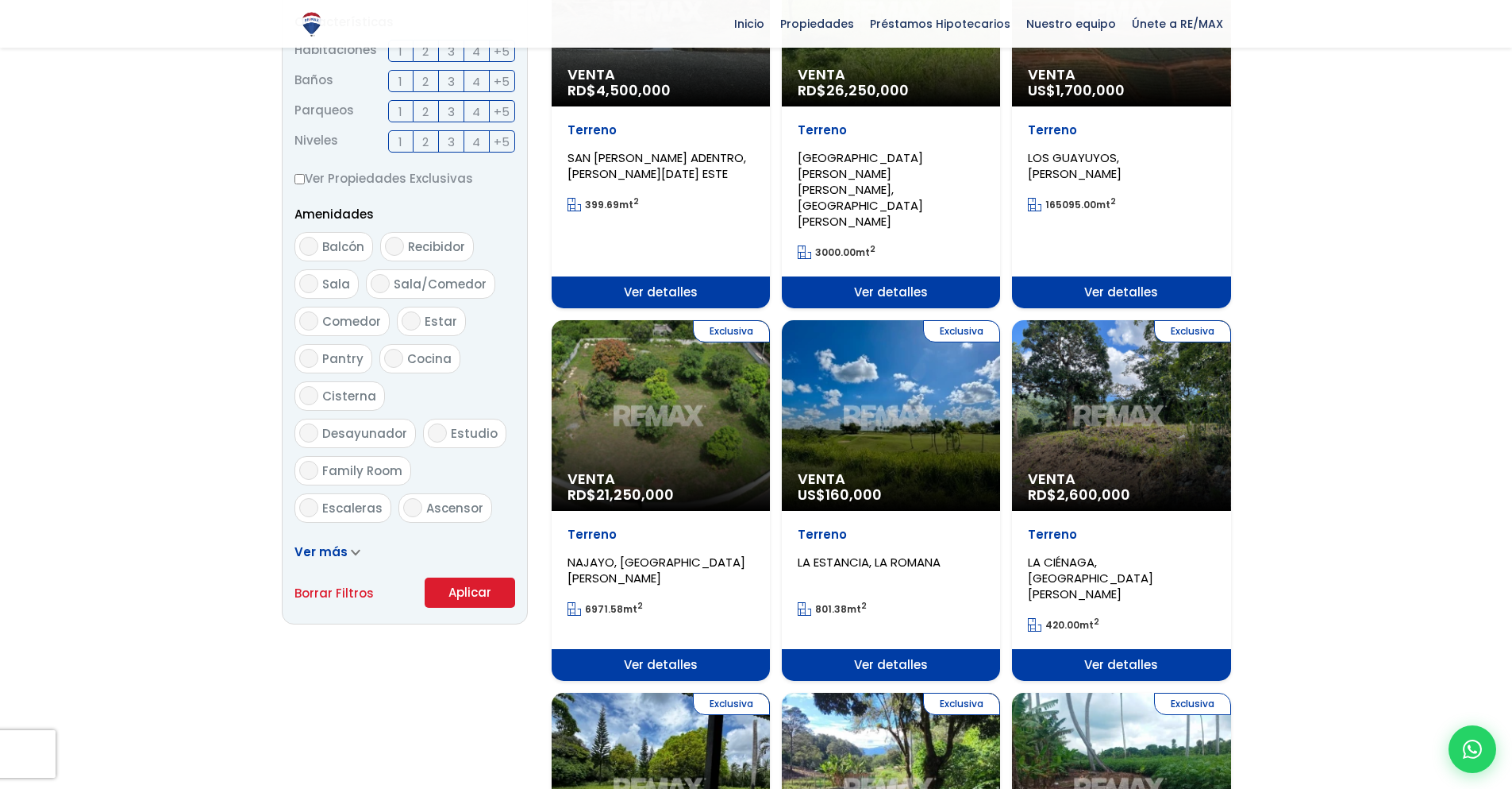
scroll to position [715, 0]
